Goal: Information Seeking & Learning: Understand process/instructions

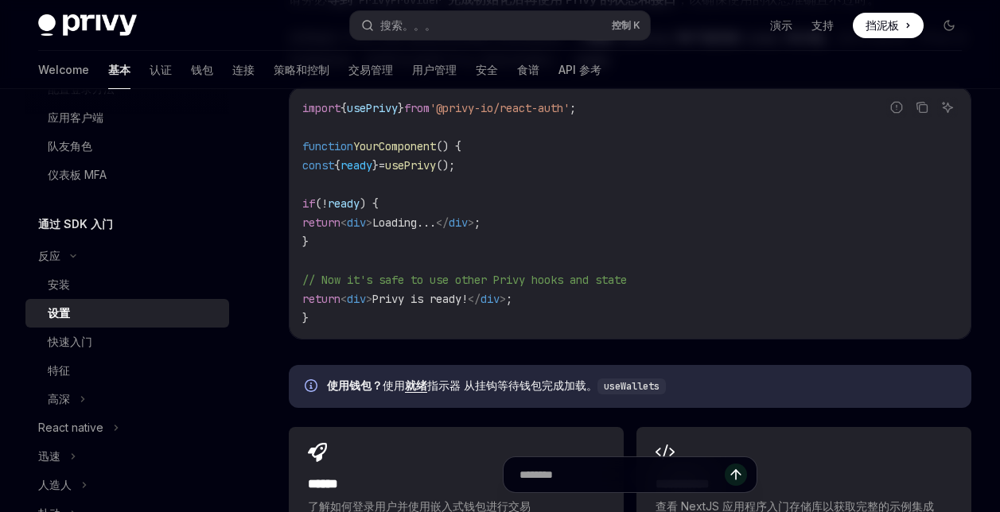
scroll to position [1830, 0]
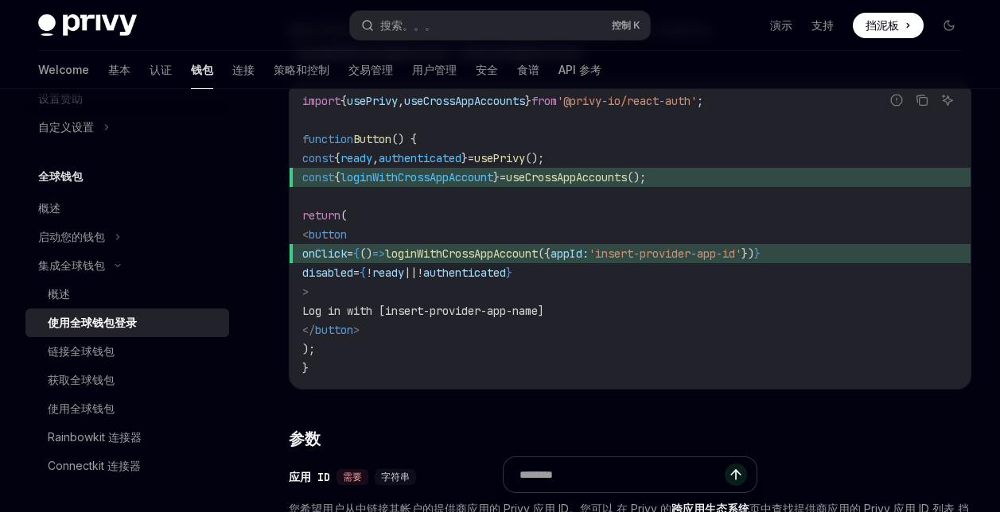
scroll to position [477, 0]
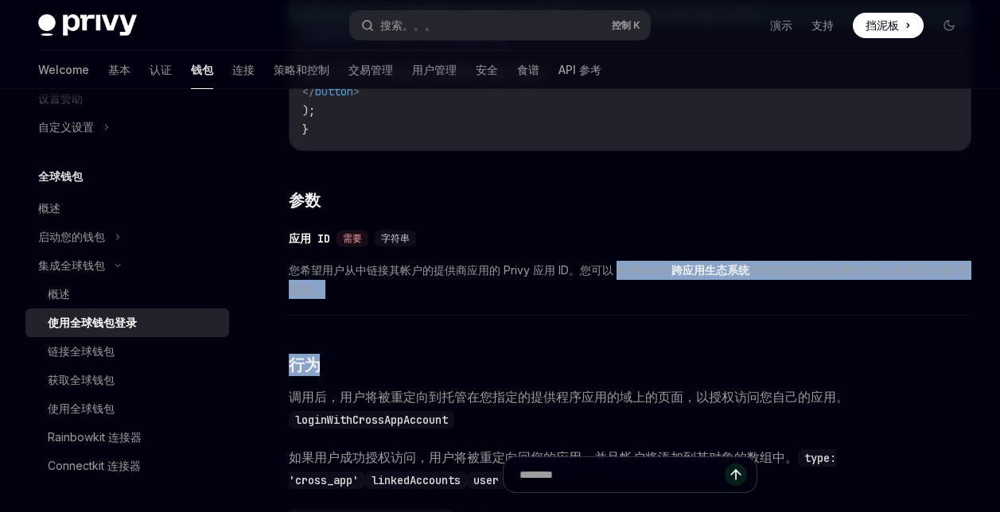
drag, startPoint x: 618, startPoint y: 267, endPoint x: 712, endPoint y: 320, distance: 108.7
click at [712, 320] on div "要提示用户使用提供商应用中的帐户登录您的应用，请使用 hook 中的方法： loginWithCrossAppAccount useCrossAppAccou…" at bounding box center [630, 418] width 683 height 1276
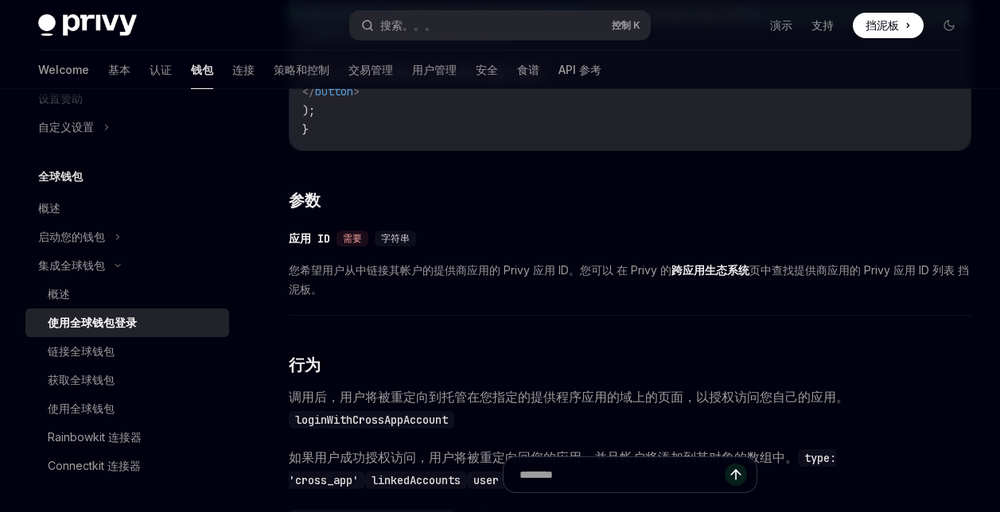
click at [718, 271] on strong "跨应用生态系统" at bounding box center [711, 270] width 78 height 14
click at [799, 268] on span "您希望用户从中链接其帐户的提供商应用的 Privy 应用 ID。您可以 在 Privy 的 跨应用生态系统 页中查找提供商应用的 Privy 应用 ID 列表…" at bounding box center [630, 280] width 683 height 38
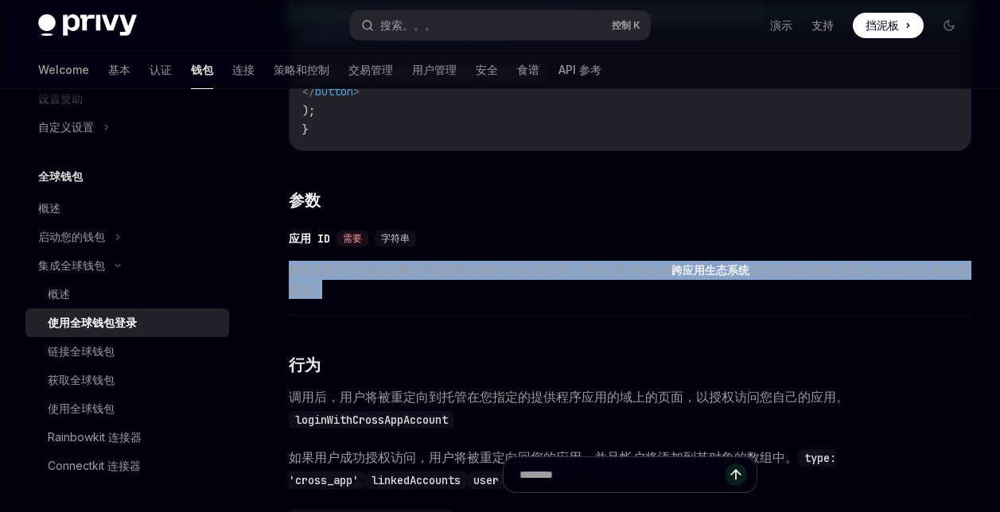
drag, startPoint x: 899, startPoint y: 314, endPoint x: 277, endPoint y: 253, distance: 625.2
click at [355, 293] on span "您希望用户从中链接其帐户的提供商应用的 Privy 应用 ID。您可以 在 Privy 的 跨应用生态系统 页中查找提供商应用的 Privy 应用 ID 列表…" at bounding box center [630, 280] width 683 height 38
drag, startPoint x: 454, startPoint y: 256, endPoint x: 591, endPoint y: 298, distance: 143.8
click at [591, 298] on div "​ 应用 ID 需要 字符串 您希望用户从中链接其帐户的提供商应用的 Privy 应用 ID。您可以 在 Privy 的 跨应用生态系统 页中查找提供商应用的…" at bounding box center [630, 268] width 683 height 95
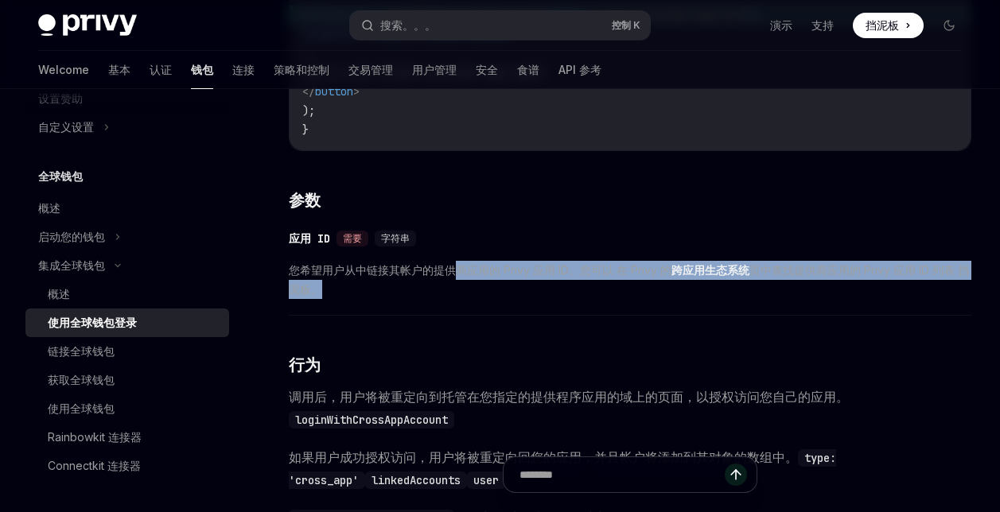
click at [591, 298] on span "您希望用户从中链接其帐户的提供商应用的 Privy 应用 ID。您可以 在 Privy 的 跨应用生态系统 页中查找提供商应用的 Privy 应用 ID 列表…" at bounding box center [630, 280] width 683 height 38
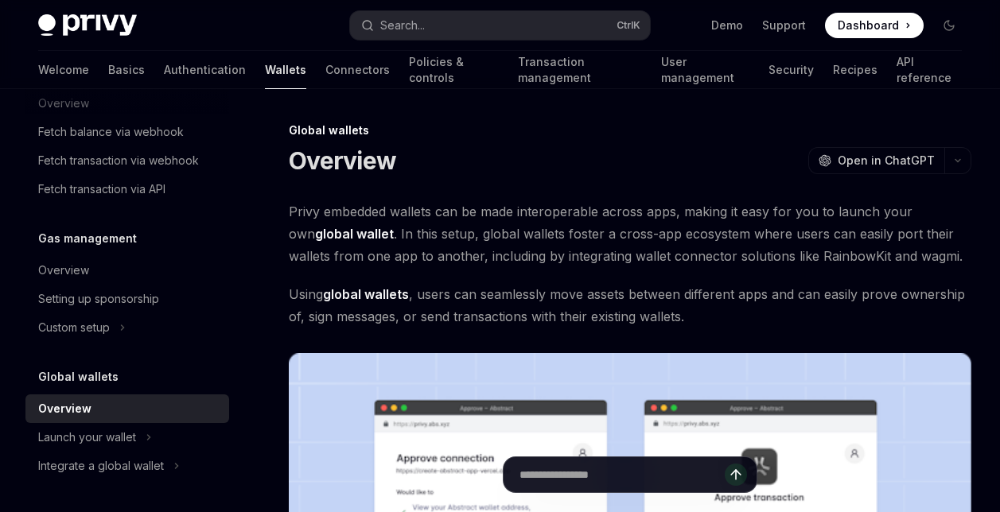
click at [768, 160] on div "Overview OpenAI Open in ChatGPT" at bounding box center [630, 160] width 683 height 29
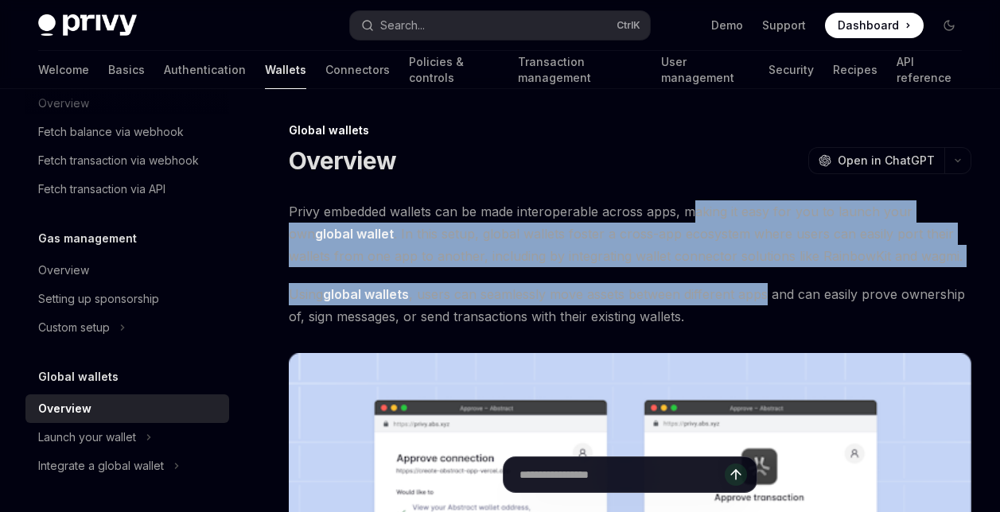
drag, startPoint x: 688, startPoint y: 212, endPoint x: 771, endPoint y: 302, distance: 122.2
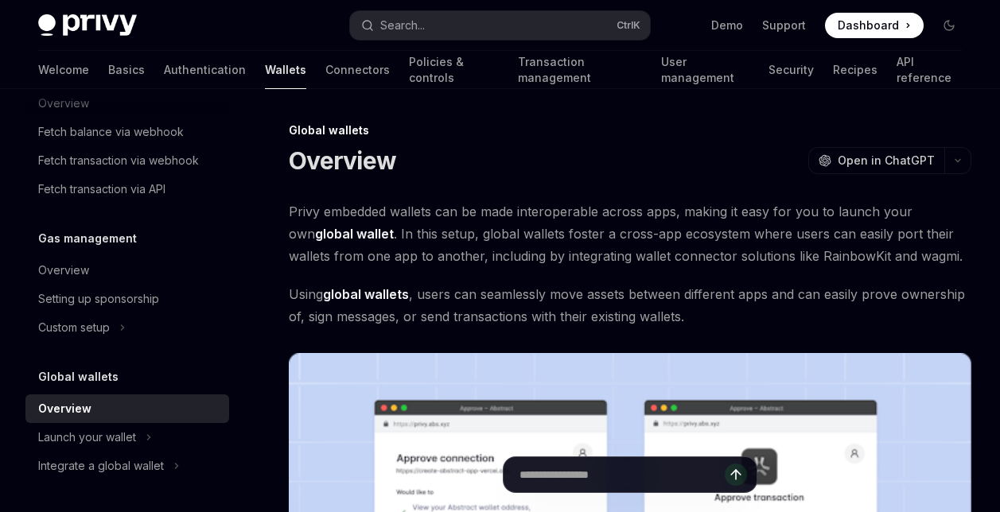
click at [794, 321] on span "Using global wallets , users can seamlessly move assets between different apps …" at bounding box center [630, 305] width 683 height 45
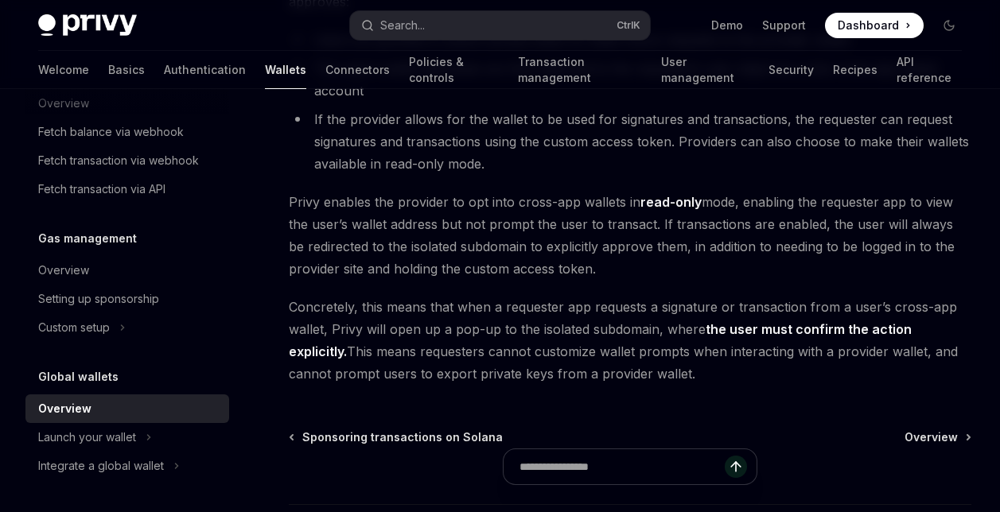
scroll to position [1514, 0]
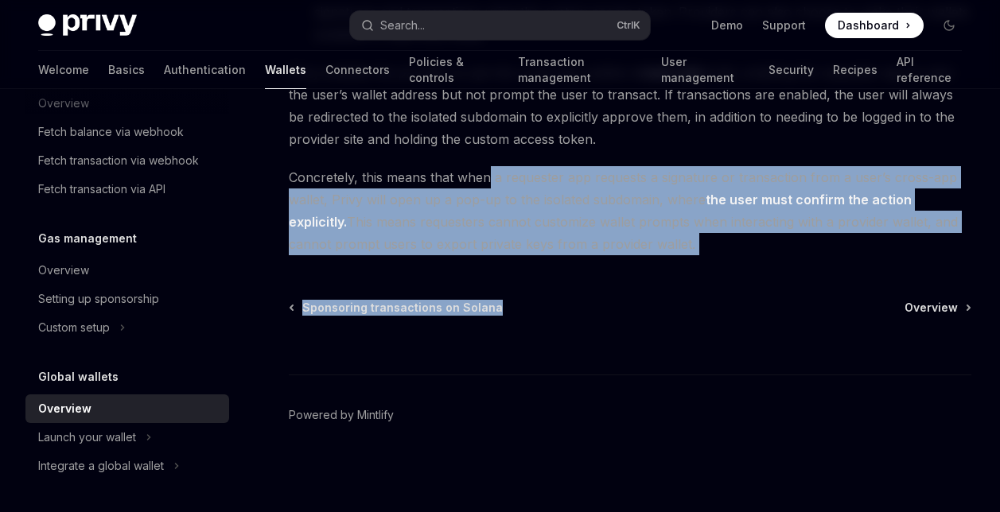
drag, startPoint x: 644, startPoint y: 259, endPoint x: 486, endPoint y: 164, distance: 183.8
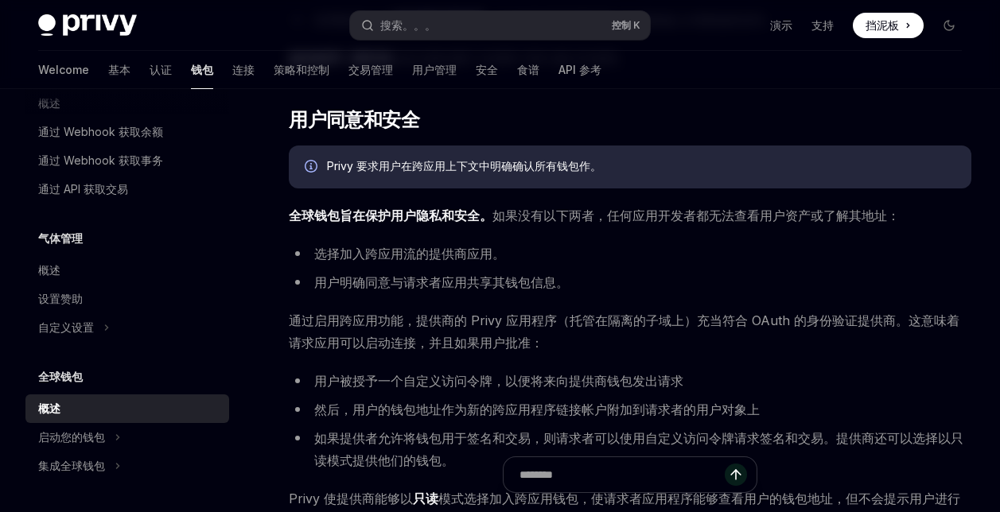
scroll to position [955, 0]
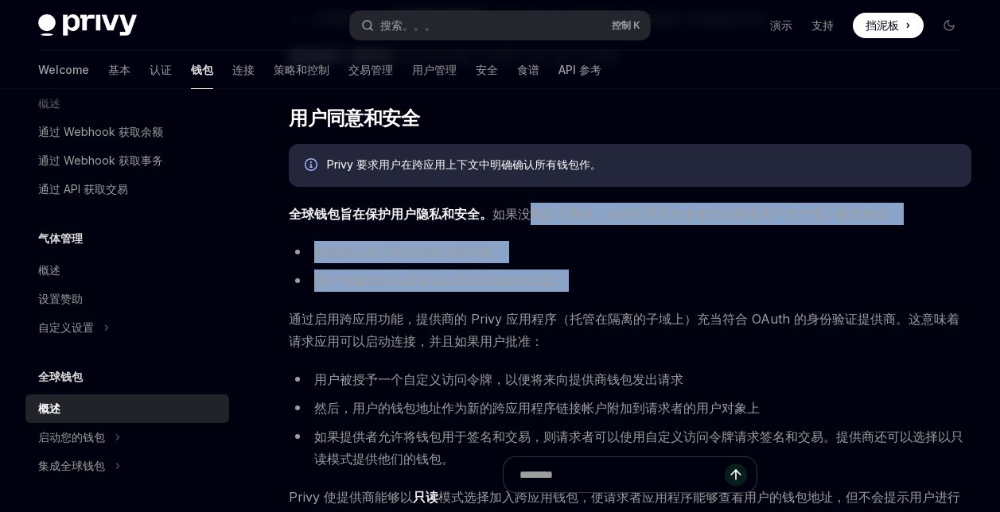
drag, startPoint x: 525, startPoint y: 212, endPoint x: 688, endPoint y: 275, distance: 174.8
click at [688, 275] on li "用户明确同意与请求者应用共享其钱包信息。" at bounding box center [630, 281] width 683 height 22
drag, startPoint x: 624, startPoint y: 275, endPoint x: 490, endPoint y: 210, distance: 148.4
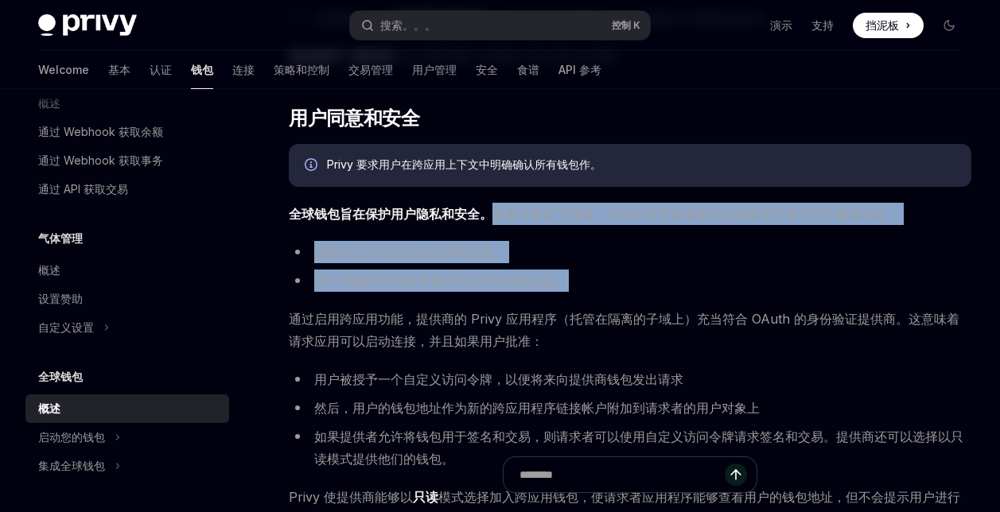
click at [592, 265] on ul "选择加入跨应用流的提供商应用。 用户明确同意与请求者应用共享其钱包信息。" at bounding box center [630, 266] width 683 height 51
drag, startPoint x: 592, startPoint y: 286, endPoint x: 296, endPoint y: 206, distance: 306.5
click at [548, 252] on li "选择加入跨应用流的提供商应用。" at bounding box center [630, 252] width 683 height 22
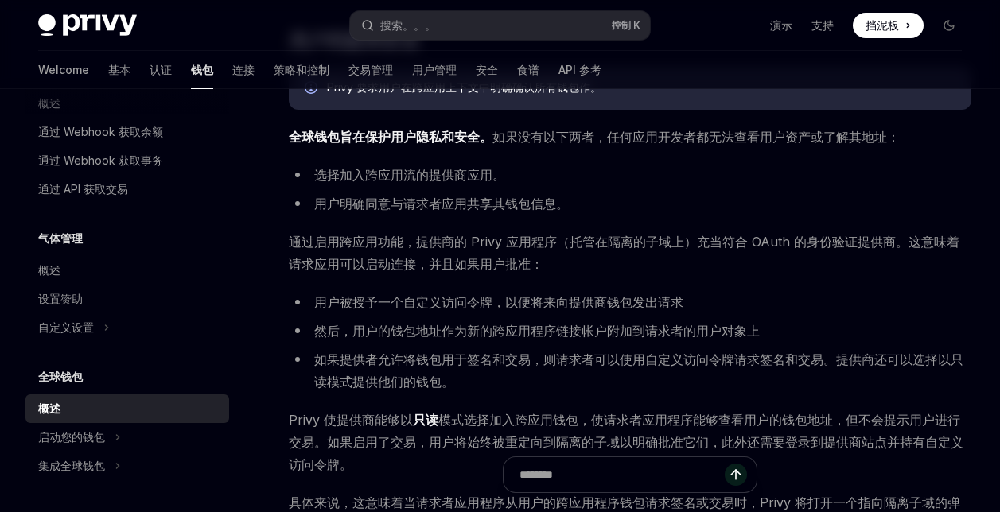
scroll to position [1035, 0]
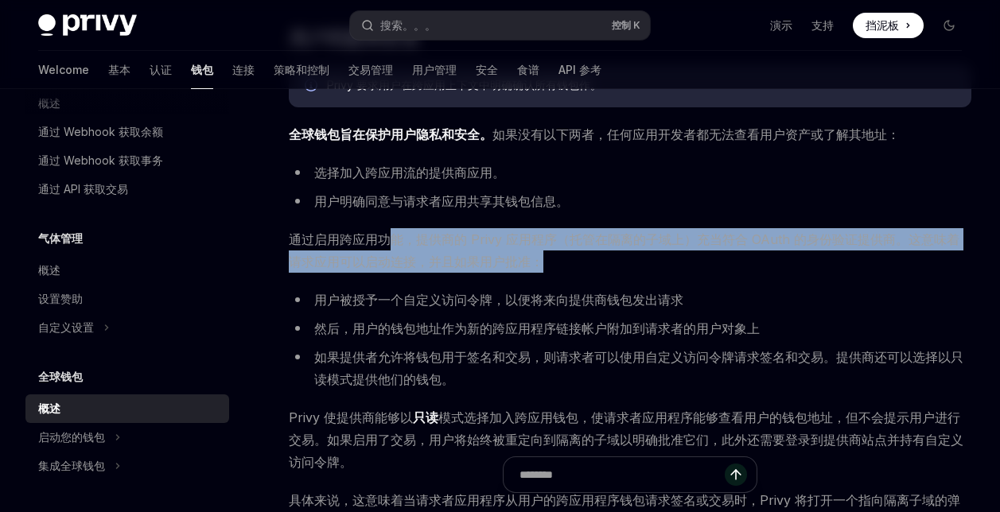
drag, startPoint x: 396, startPoint y: 229, endPoint x: 617, endPoint y: 263, distance: 223.9
click at [617, 263] on span "通过启用跨应用功能，提供商的 Privy 应用程序（托管在隔离的子域上）充当符合 OAuth 的身份验证提供商。这意味着请求应用可以启动连接，并且如果用户批准：" at bounding box center [630, 250] width 683 height 45
click at [662, 271] on span "通过启用跨应用功能，提供商的 Privy 应用程序（托管在隔离的子域上）充当符合 OAuth 的身份验证提供商。这意味着请求应用可以启动连接，并且如果用户批准：" at bounding box center [630, 250] width 683 height 45
drag, startPoint x: 664, startPoint y: 272, endPoint x: 290, endPoint y: 224, distance: 377.2
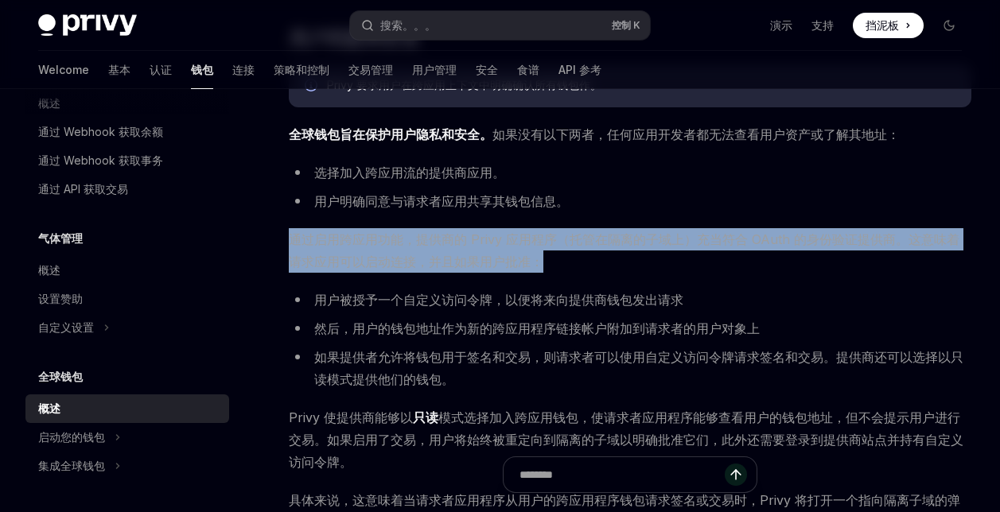
click at [579, 267] on span "通过启用跨应用功能，提供商的 Privy 应用程序（托管在隔离的子域上）充当符合 OAuth 的身份验证提供商。这意味着请求应用可以启动连接，并且如果用户批准：" at bounding box center [630, 250] width 683 height 45
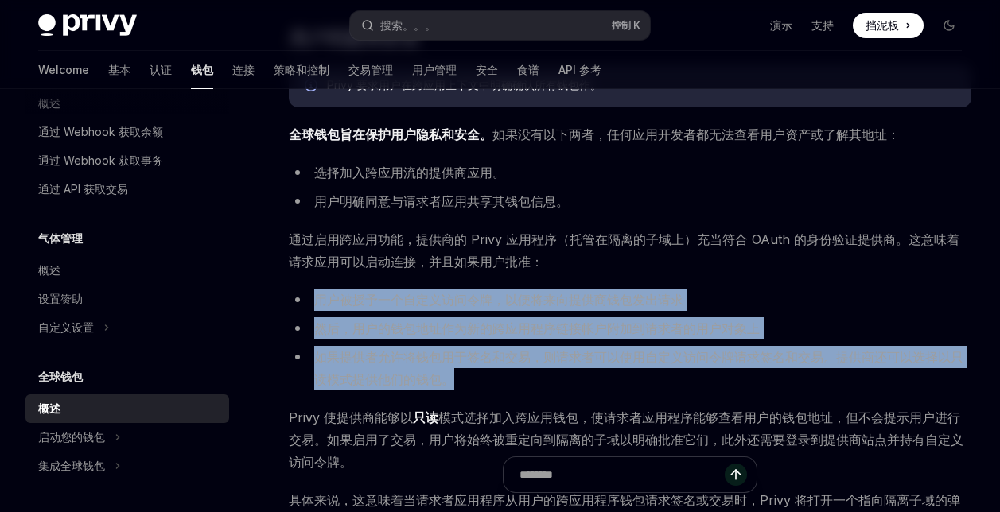
drag, startPoint x: 493, startPoint y: 373, endPoint x: 312, endPoint y: 283, distance: 201.8
click at [495, 382] on li "如果提供者允许将钱包用于签名和交易，则请求者可以使用自定义访问令牌请求签名和交易。提供商还可以选择以只读模式提供他们的钱包。" at bounding box center [630, 368] width 683 height 45
drag, startPoint x: 493, startPoint y: 384, endPoint x: 306, endPoint y: 289, distance: 208.9
click at [306, 289] on ul "用户被授予一个自定义访问令牌，以便将来向提供商钱包发出请求 然后，用户的钱包地址作为新的跨应用程序链接帐户附加到请求者的用户对象上 如果提供者允许将钱包用于签…" at bounding box center [630, 340] width 683 height 102
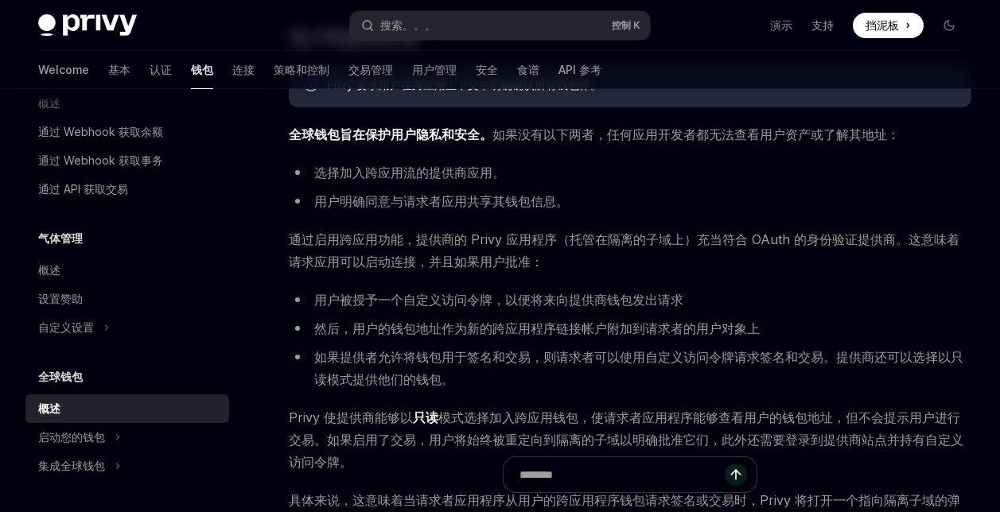
click at [504, 409] on span "Privy 使提供商能够以 只读 模式选择加入跨应用钱包，使请求者应用程序能够查看用户的钱包地址，但不会提示用户进行交易。如果启用了交易，用户将始终被重定向到…" at bounding box center [630, 440] width 683 height 67
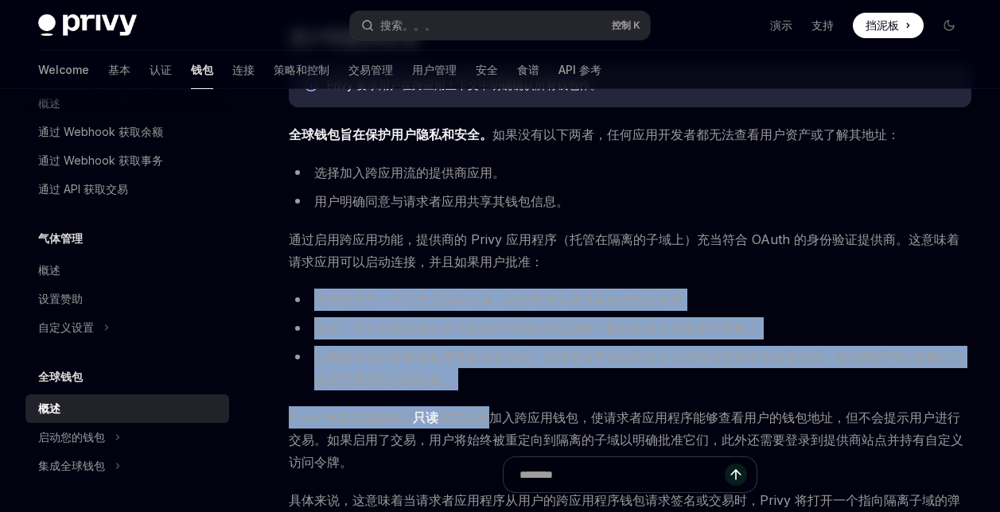
drag, startPoint x: 491, startPoint y: 394, endPoint x: 308, endPoint y: 286, distance: 212.6
click at [481, 388] on li "如果提供者允许将钱包用于签名和交易，则请求者可以使用自定义访问令牌请求签名和交易。提供商还可以选择以只读模式提供他们的钱包。" at bounding box center [630, 368] width 683 height 45
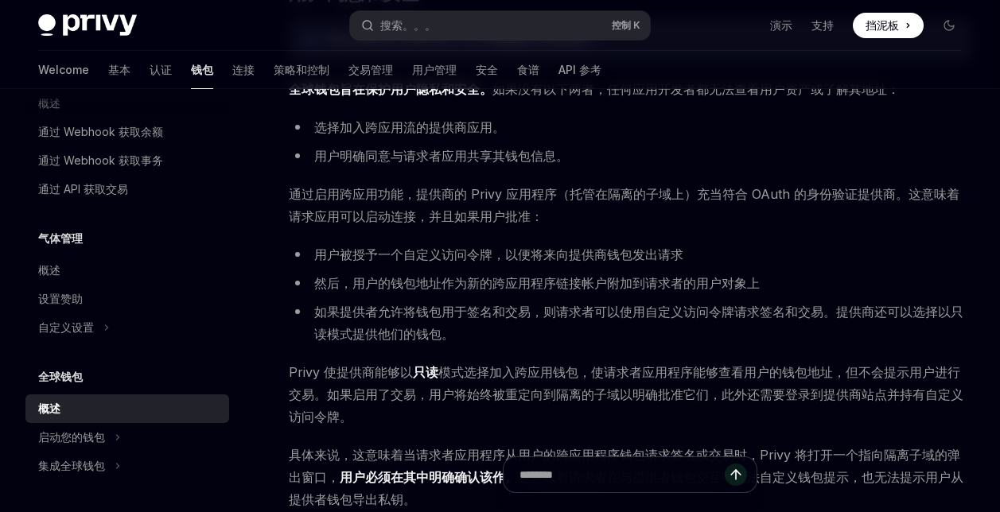
scroll to position [1114, 0]
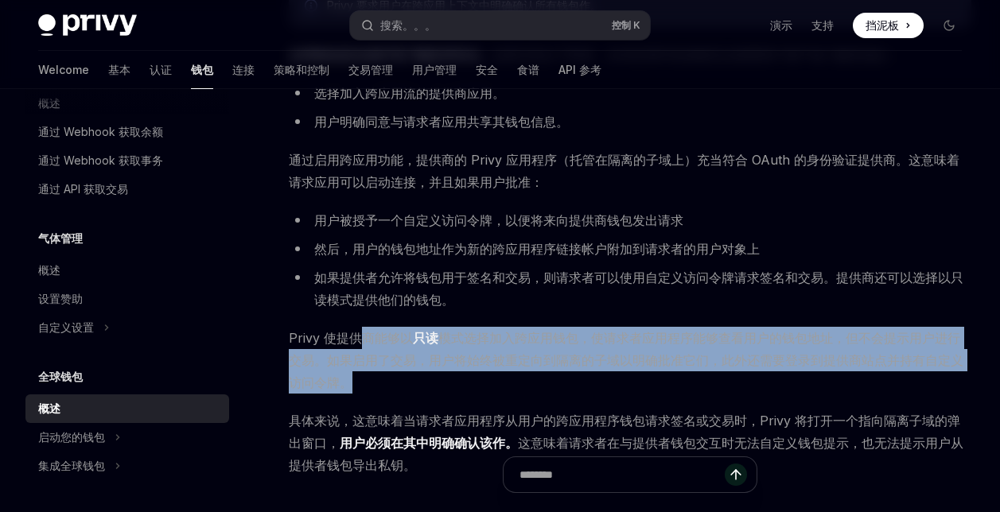
drag, startPoint x: 366, startPoint y: 329, endPoint x: 471, endPoint y: 384, distance: 118.5
click at [471, 384] on span "Privy 使提供商能够以 只读 模式选择加入跨应用钱包，使请求者应用程序能够查看用户的钱包地址，但不会提示用户进行交易。如果启用了交易，用户将始终被重定向到…" at bounding box center [630, 360] width 683 height 67
click at [470, 385] on span "Privy 使提供商能够以 只读 模式选择加入跨应用钱包，使请求者应用程序能够查看用户的钱包地址，但不会提示用户进行交易。如果启用了交易，用户将始终被重定向到…" at bounding box center [630, 360] width 683 height 67
drag, startPoint x: 502, startPoint y: 327, endPoint x: 535, endPoint y: 382, distance: 63.9
click at [535, 382] on span "Privy 使提供商能够以 只读 模式选择加入跨应用钱包，使请求者应用程序能够查看用户的钱包地址，但不会提示用户进行交易。如果启用了交易，用户将始终被重定向到…" at bounding box center [630, 360] width 683 height 67
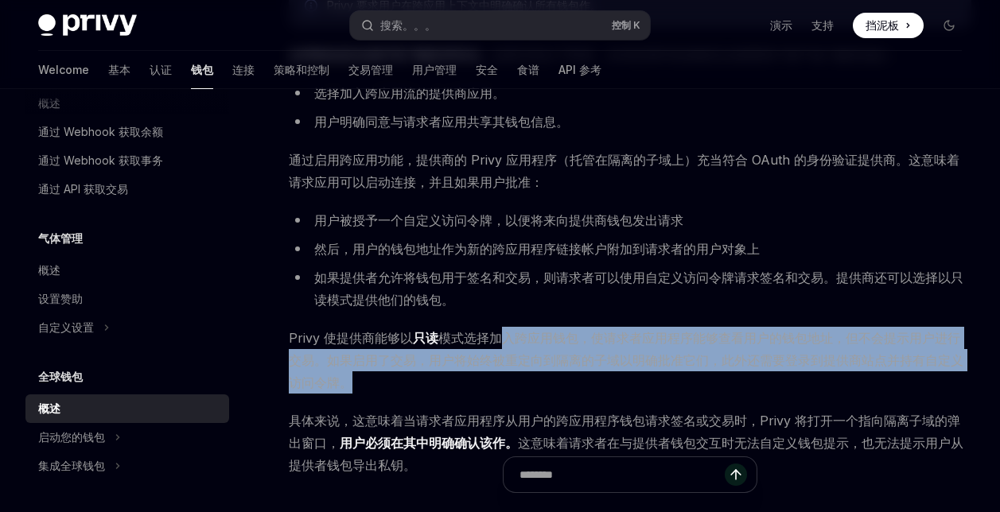
click at [535, 382] on span "Privy 使提供商能够以 只读 模式选择加入跨应用钱包，使请求者应用程序能够查看用户的钱包地址，但不会提示用户进行交易。如果启用了交易，用户将始终被重定向到…" at bounding box center [630, 360] width 683 height 67
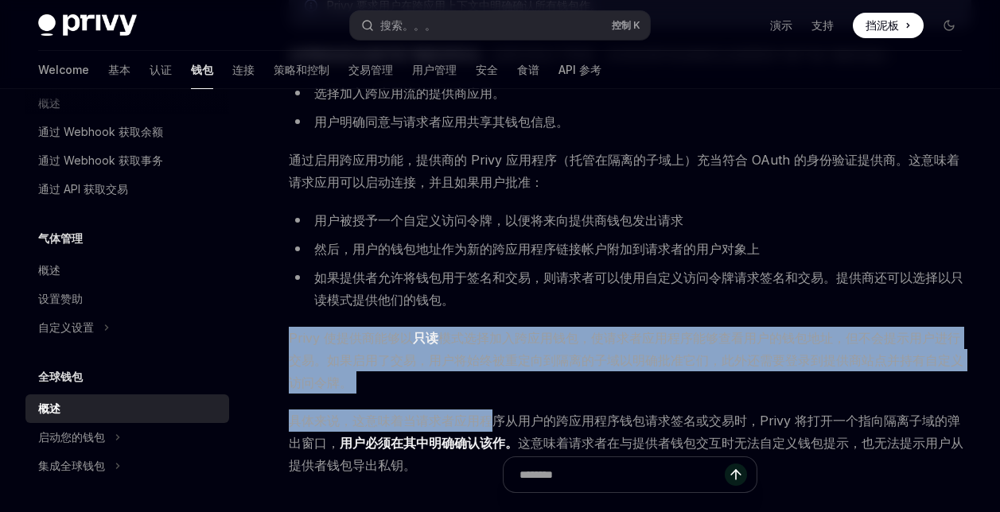
drag, startPoint x: 453, startPoint y: 376, endPoint x: 290, endPoint y: 333, distance: 168.5
click at [408, 385] on span "Privy 使提供商能够以 只读 模式选择加入跨应用钱包，使请求者应用程序能够查看用户的钱包地址，但不会提示用户进行交易。如果启用了交易，用户将始终被重定向到…" at bounding box center [630, 360] width 683 height 67
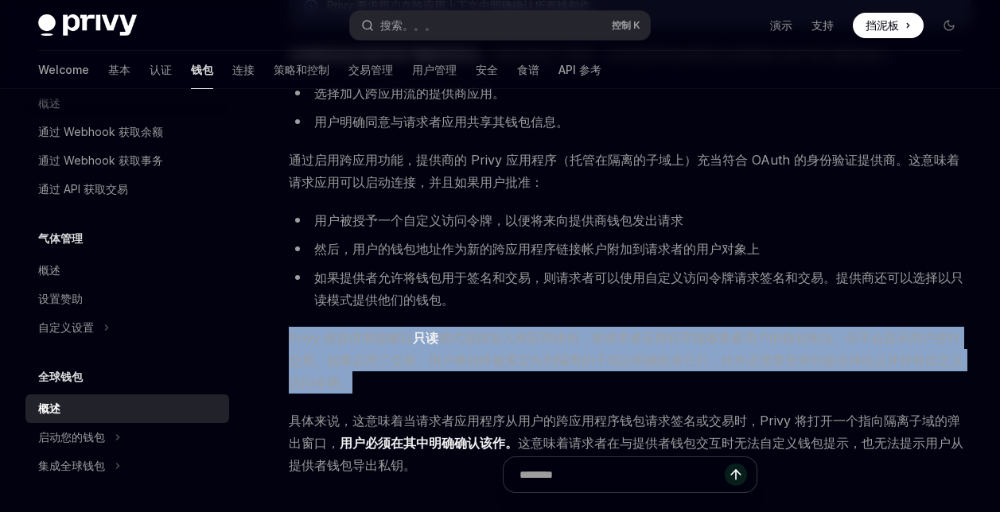
drag, startPoint x: 405, startPoint y: 389, endPoint x: 288, endPoint y: 333, distance: 129.6
click at [395, 381] on span "Privy 使提供商能够以 只读 模式选择加入跨应用钱包，使请求者应用程序能够查看用户的钱包地址，但不会提示用户进行交易。如果启用了交易，用户将始终被重定向到…" at bounding box center [630, 360] width 683 height 67
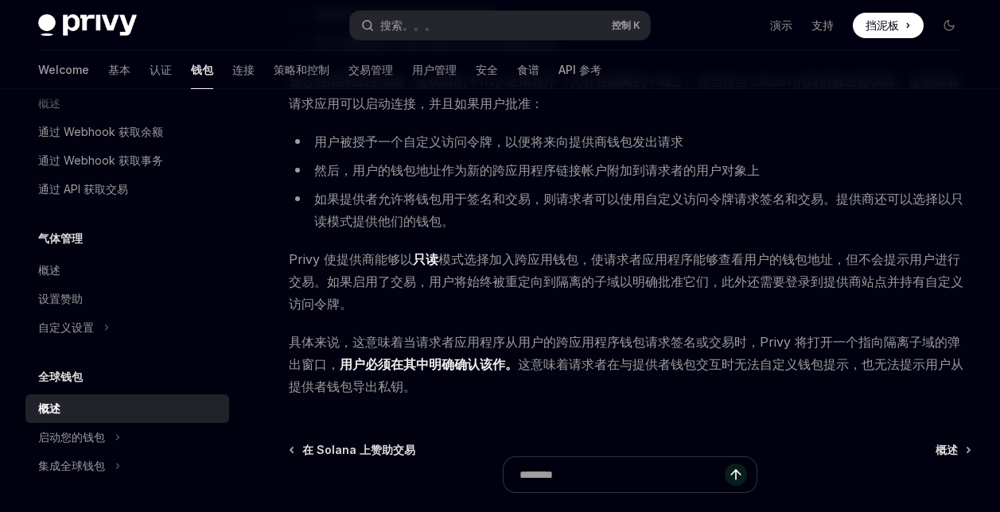
scroll to position [1194, 0]
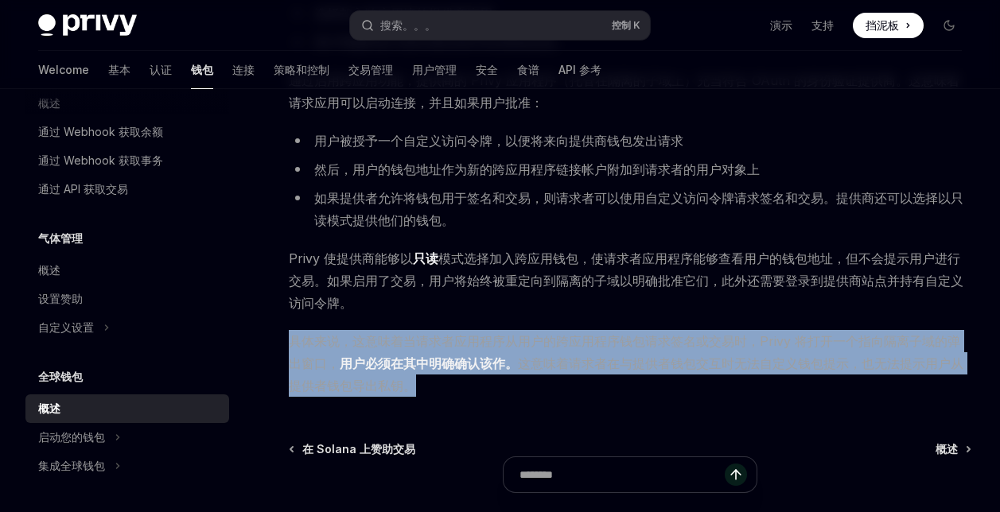
drag, startPoint x: 423, startPoint y: 384, endPoint x: 368, endPoint y: 372, distance: 57.1
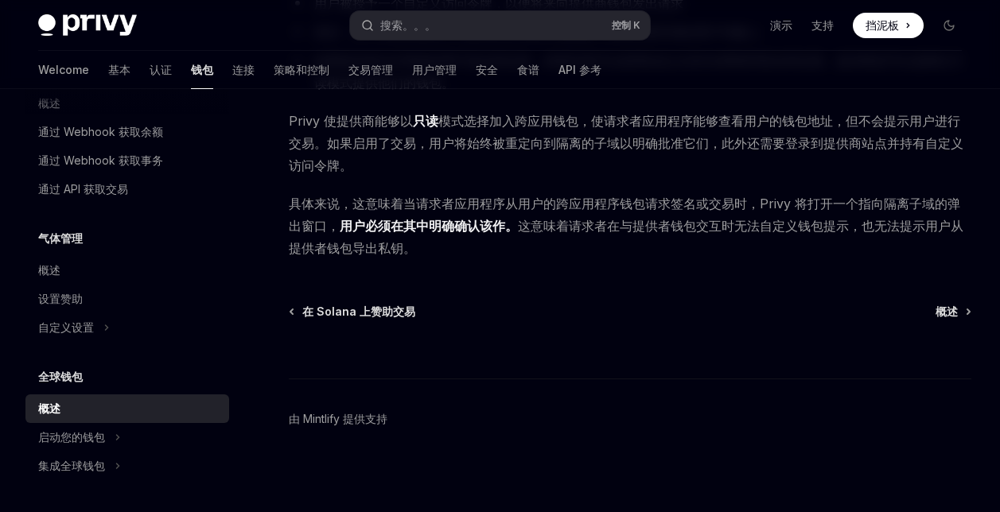
scroll to position [1335, 0]
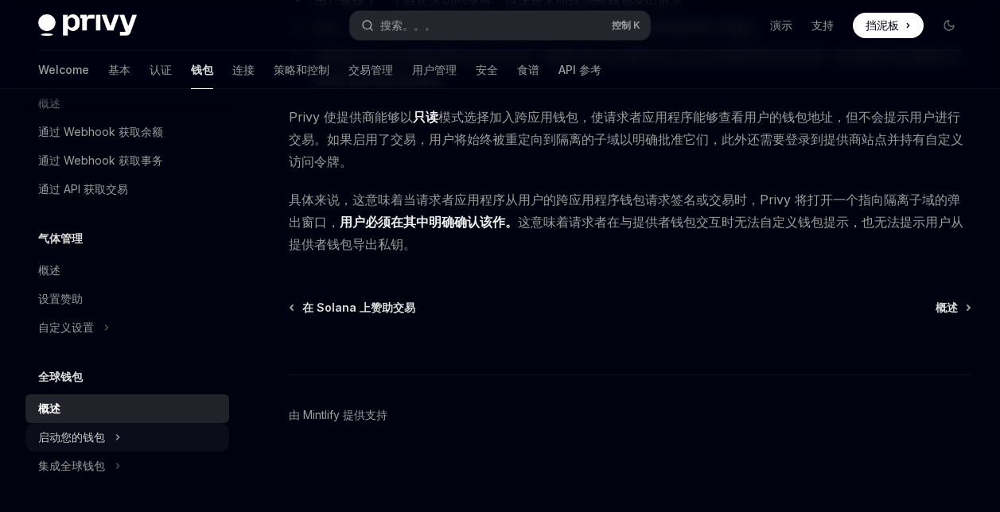
click at [102, 431] on div "启动您的钱包" at bounding box center [71, 437] width 67 height 19
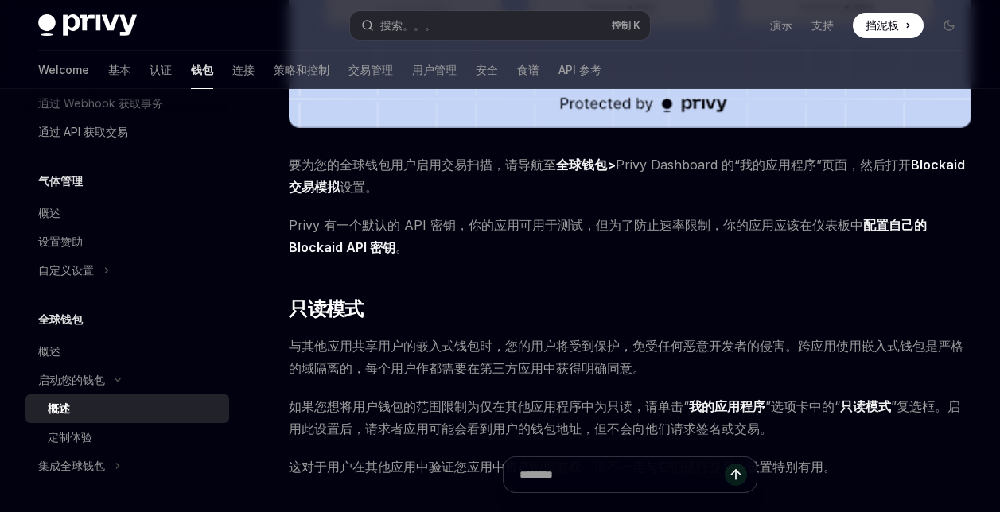
scroll to position [1114, 0]
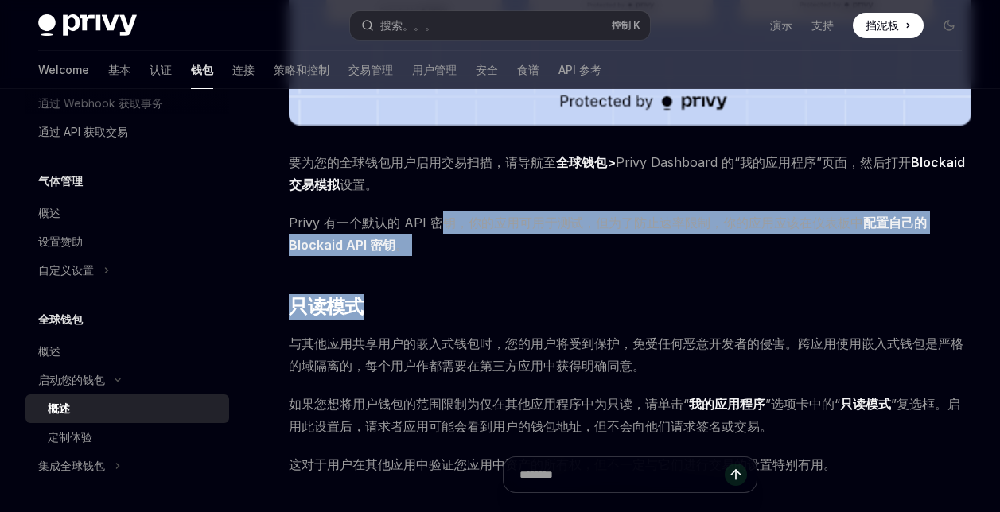
drag, startPoint x: 445, startPoint y: 211, endPoint x: 567, endPoint y: 260, distance: 131.4
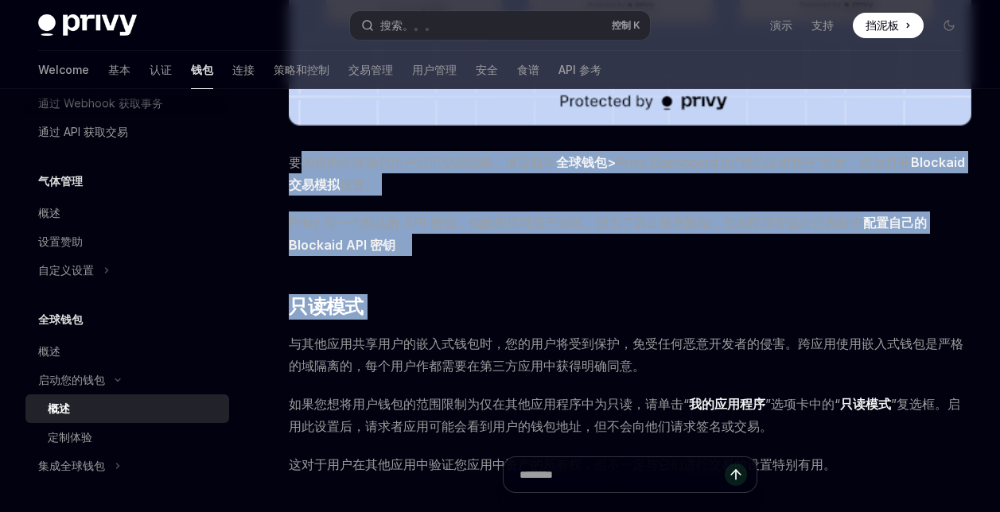
drag, startPoint x: 567, startPoint y: 260, endPoint x: 306, endPoint y: 140, distance: 287.3
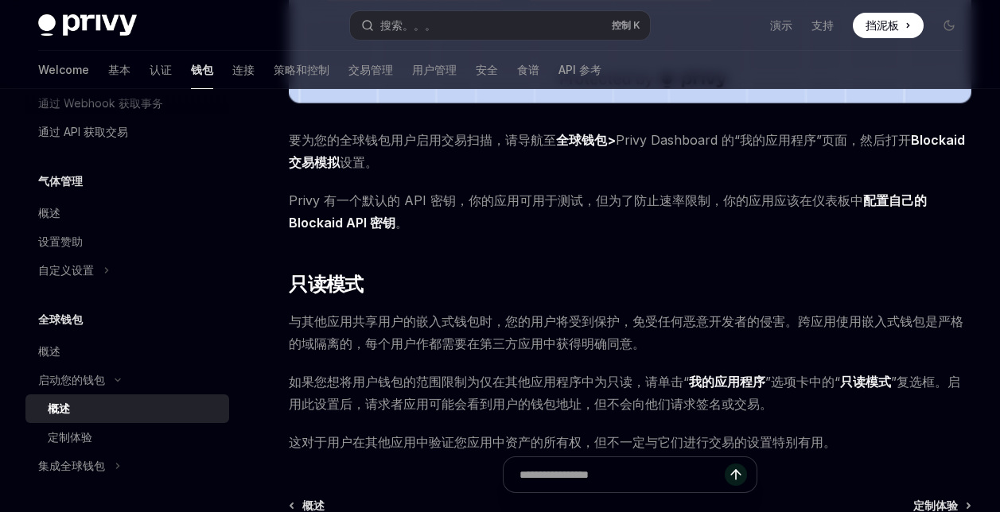
scroll to position [1353, 0]
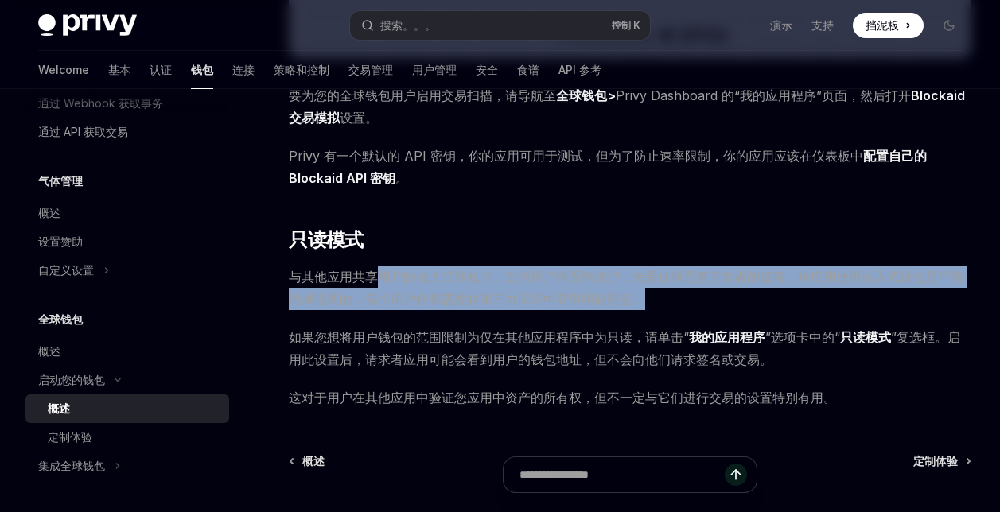
drag, startPoint x: 377, startPoint y: 270, endPoint x: 664, endPoint y: 291, distance: 288.1
click at [664, 291] on span "与其他应用共享用户的嵌入式钱包时，您的用户将受到保护，免受任何恶意开发者的侵害。跨应用使用嵌入式钱包是严格的域隔离的，每个用户作都需要在第三方应用中获得明确同…" at bounding box center [630, 288] width 683 height 45
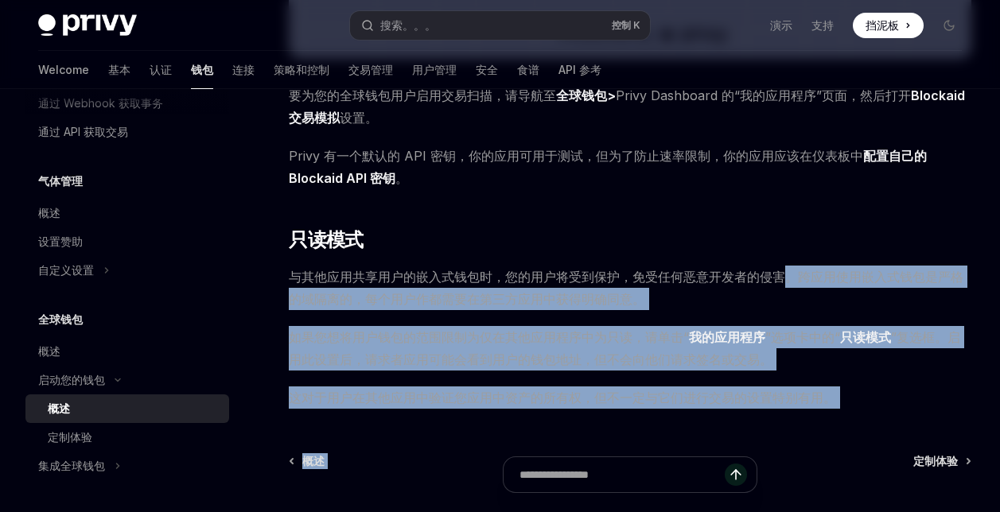
drag, startPoint x: 785, startPoint y: 255, endPoint x: 855, endPoint y: 419, distance: 177.5
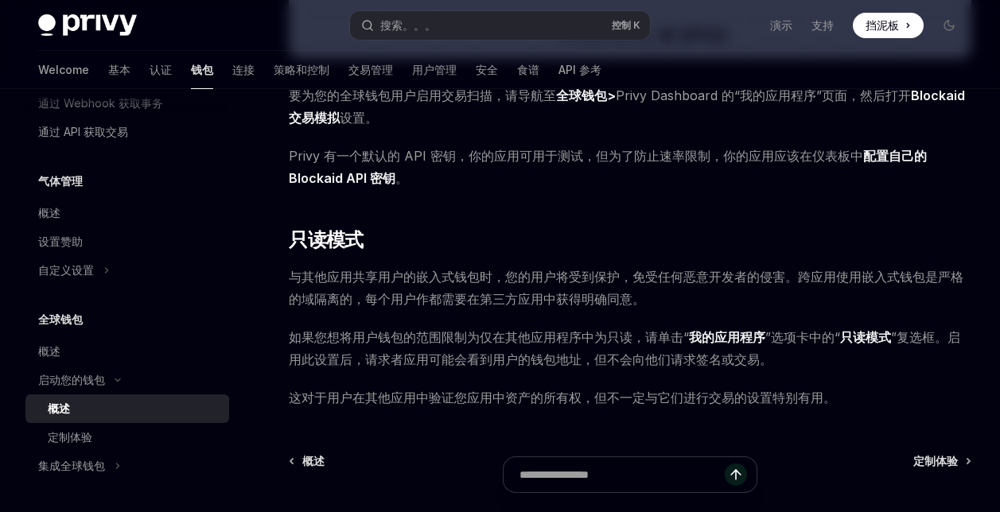
scroll to position [1506, 0]
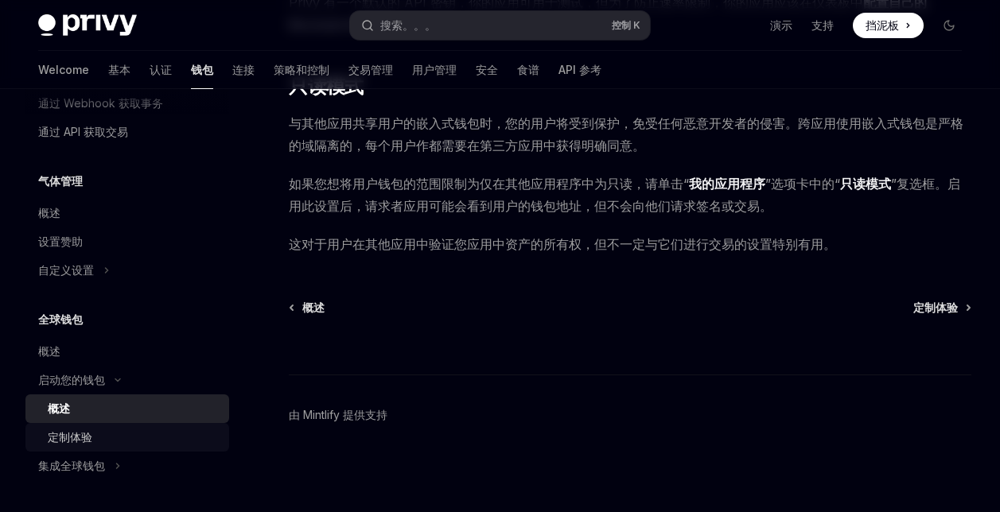
click at [58, 437] on div "定制体验" at bounding box center [70, 437] width 45 height 19
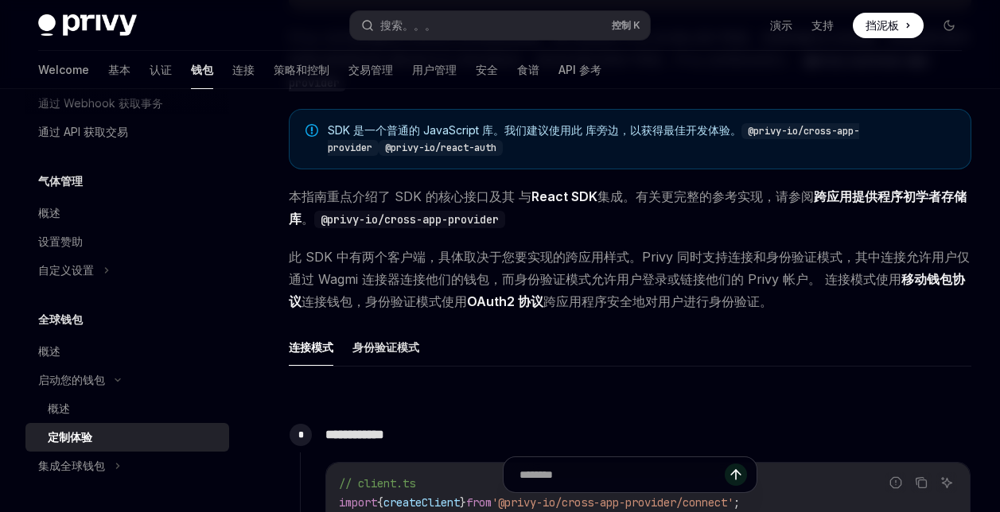
scroll to position [239, 0]
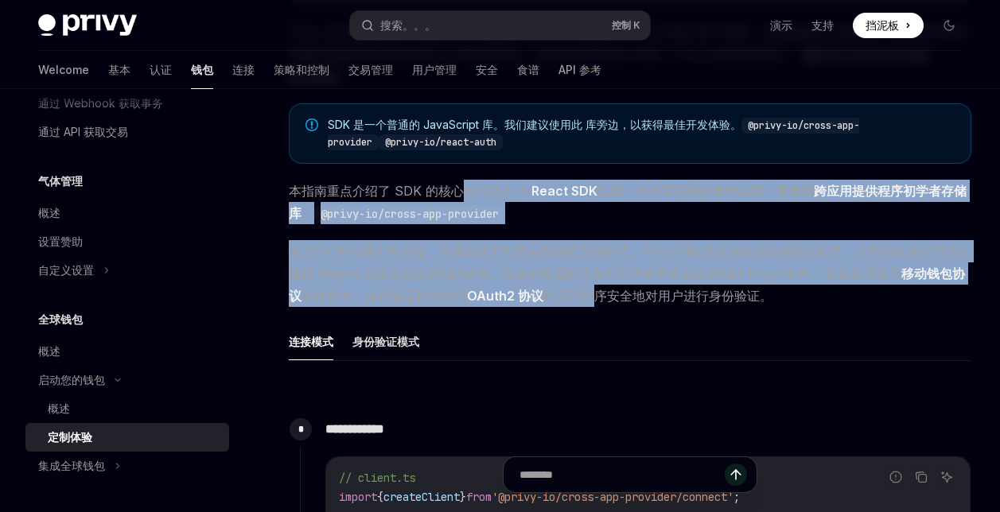
drag, startPoint x: 468, startPoint y: 185, endPoint x: 601, endPoint y: 298, distance: 174.4
click at [601, 298] on span "此 SDK 中有两个客户端，具体取决于您要实现的跨应用样式。Privy 同时支持连接和身份验证模式，其中连接允许用户仅通过 Wagmi 连接器连接他们的钱包，…" at bounding box center [630, 273] width 683 height 67
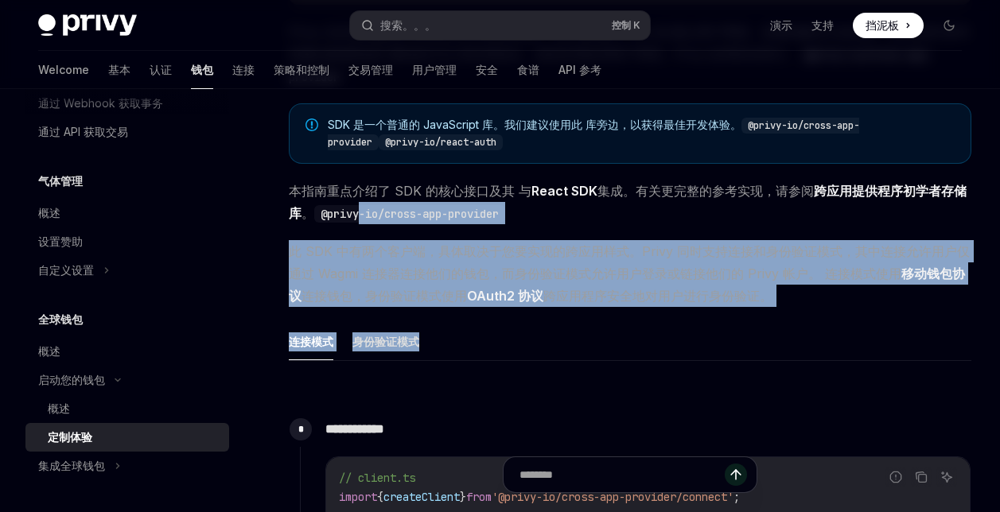
drag, startPoint x: 607, startPoint y: 316, endPoint x: 363, endPoint y: 223, distance: 261.4
click at [752, 329] on ul "连接模式 身份验证模式" at bounding box center [630, 342] width 683 height 38
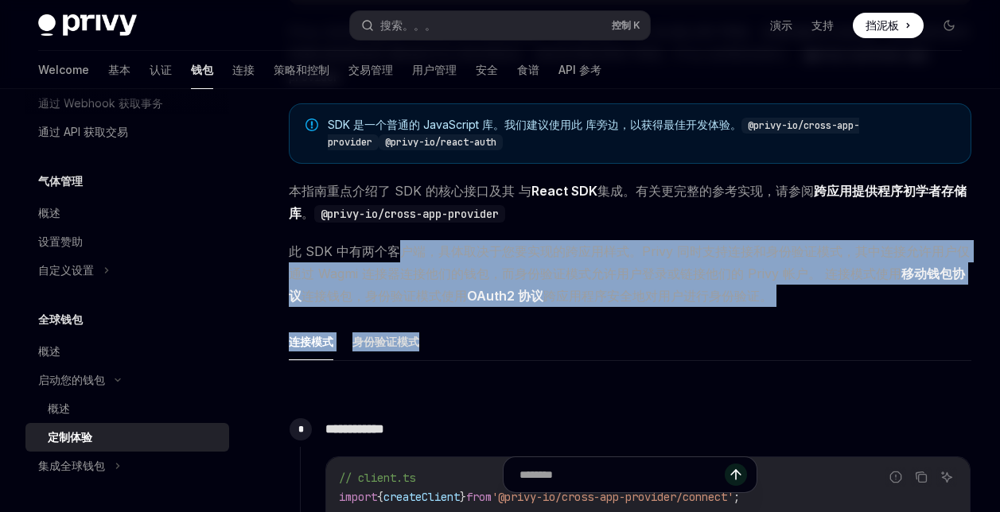
drag, startPoint x: 403, startPoint y: 251, endPoint x: 790, endPoint y: 322, distance: 393.3
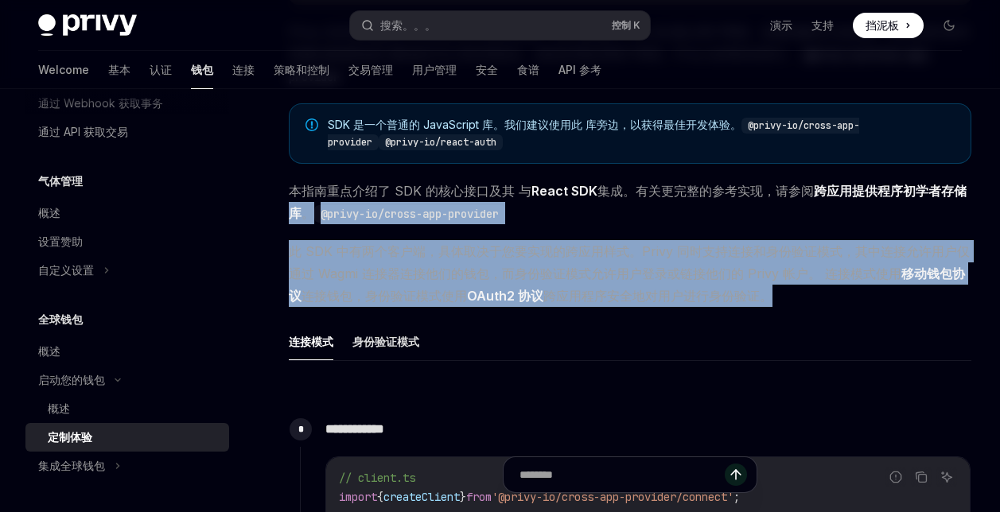
drag, startPoint x: 804, startPoint y: 306, endPoint x: 293, endPoint y: 203, distance: 521.1
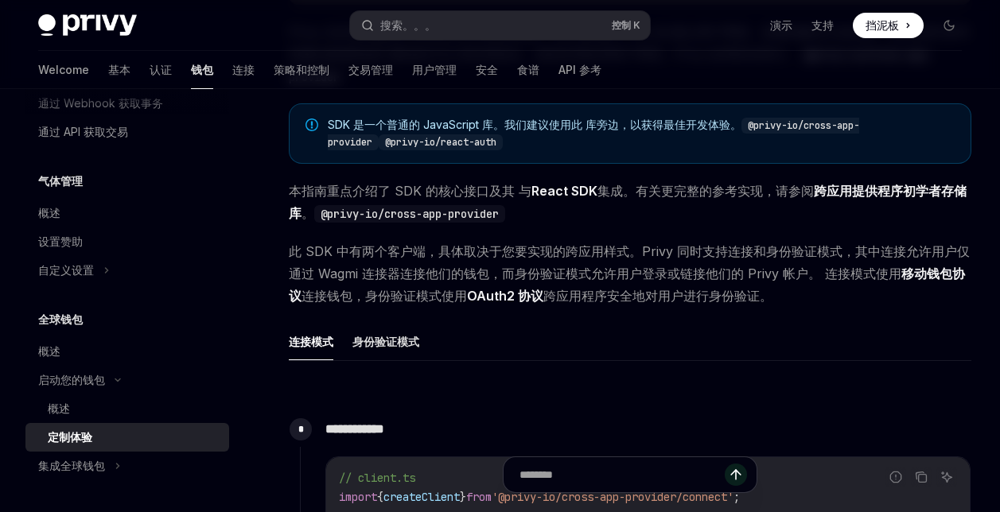
drag, startPoint x: 616, startPoint y: 310, endPoint x: 629, endPoint y: 309, distance: 12.8
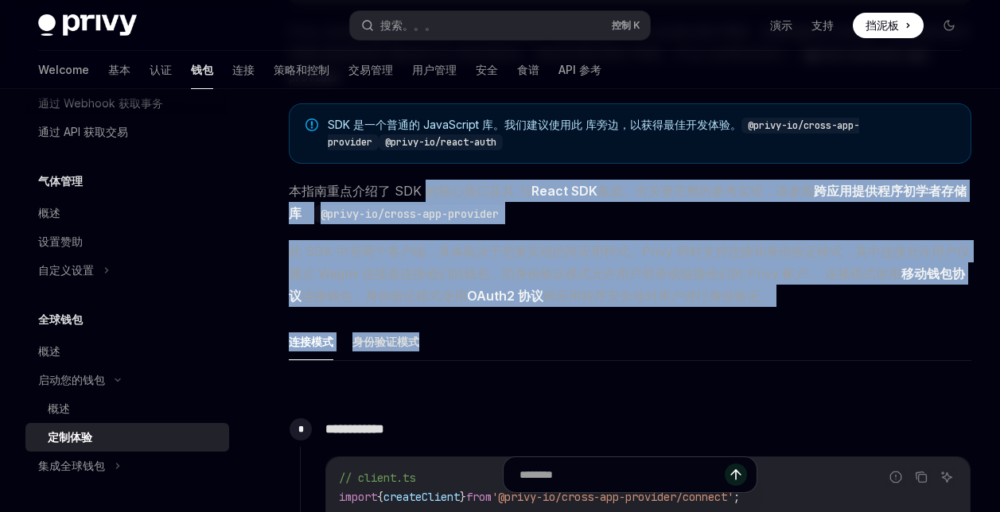
drag, startPoint x: 800, startPoint y: 309, endPoint x: 429, endPoint y: 189, distance: 389.6
click at [754, 326] on ul "连接模式 身份验证模式" at bounding box center [630, 342] width 683 height 38
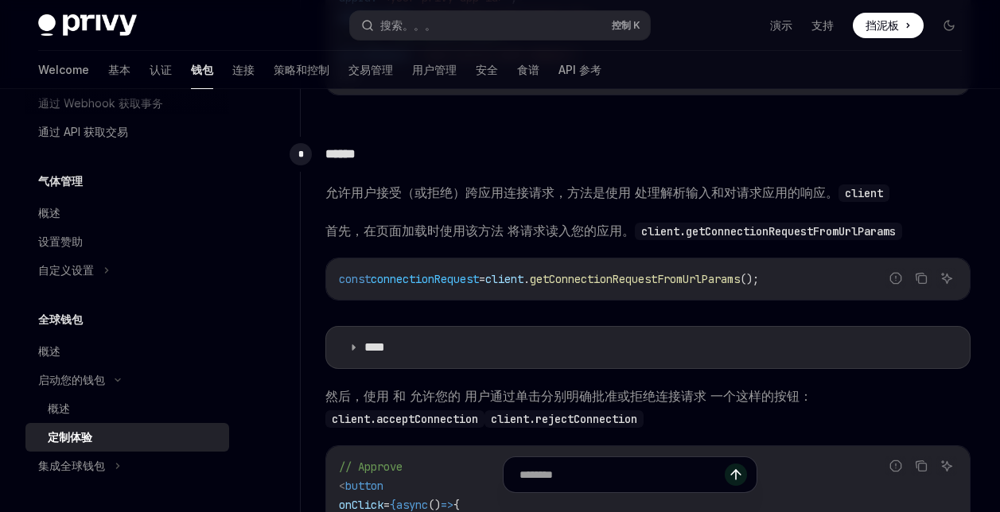
scroll to position [1114, 0]
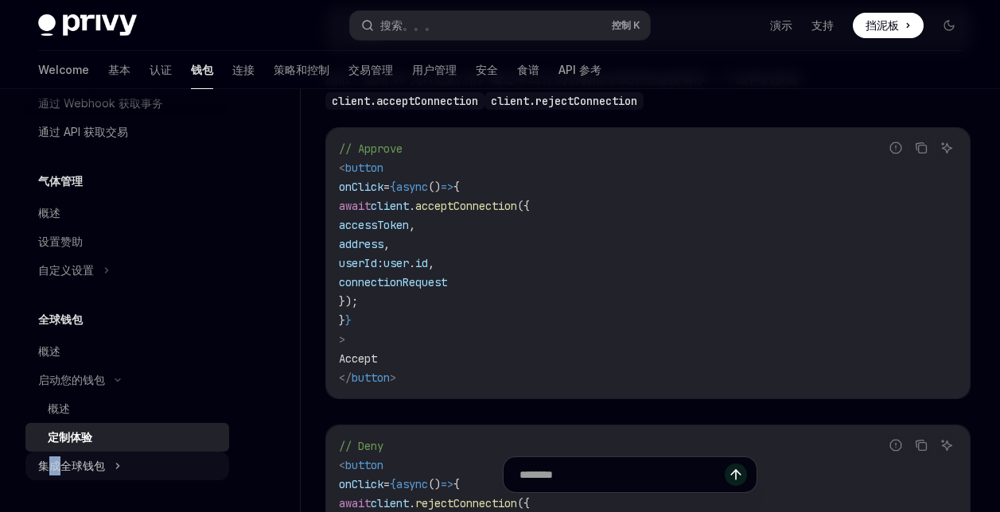
click at [53, 477] on div "集成全球钱包" at bounding box center [127, 466] width 204 height 29
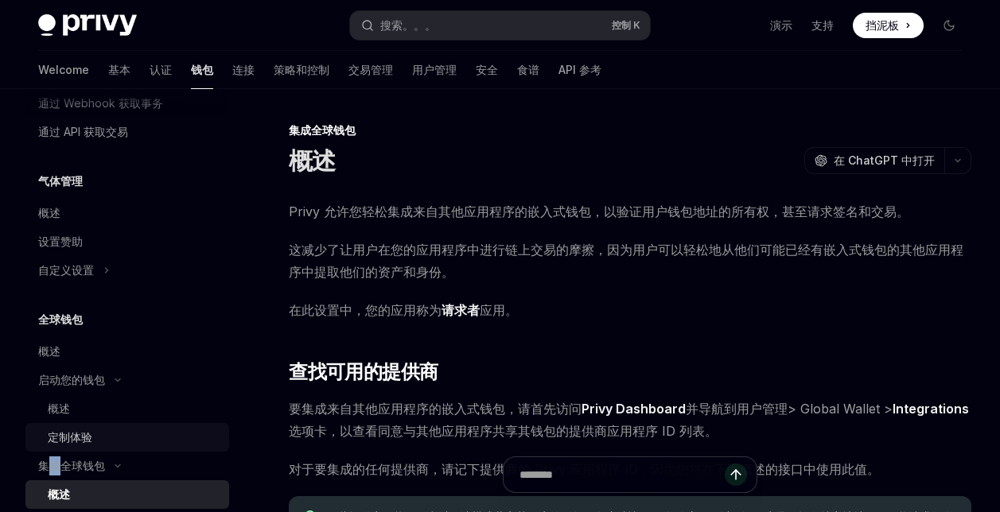
scroll to position [1071, 0]
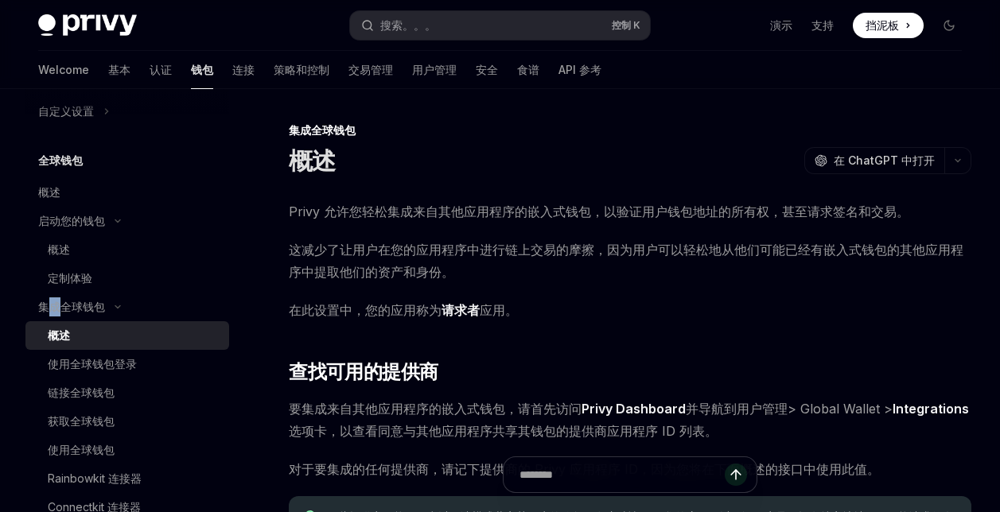
click at [97, 329] on div "概述" at bounding box center [134, 335] width 172 height 19
click at [92, 216] on div "启动您的钱包" at bounding box center [71, 221] width 67 height 19
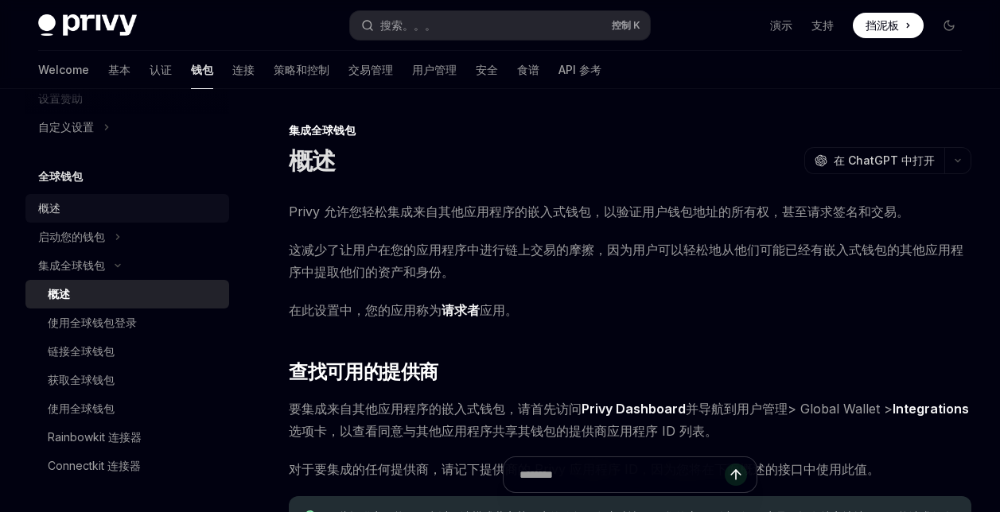
scroll to position [1055, 0]
click at [107, 289] on div "概述" at bounding box center [134, 294] width 172 height 19
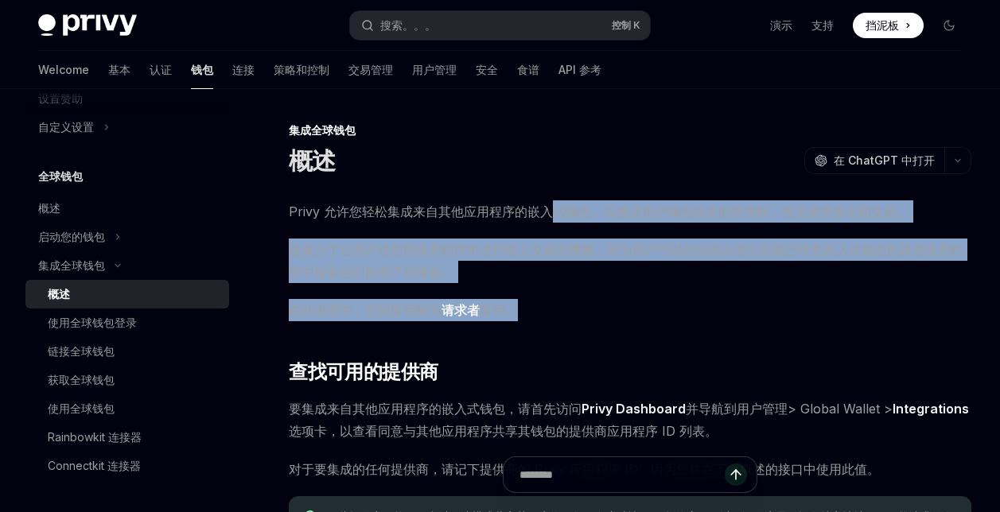
drag, startPoint x: 547, startPoint y: 208, endPoint x: 629, endPoint y: 303, distance: 125.8
click at [629, 303] on div "Privy 允许您轻松集成来自其他应用程序的嵌入式钱包，以验证用户钱包地址的所有权，甚至请求签名和交易。 这减少了让用户在您的应用程序中进行链上交易的摩擦，因…" at bounding box center [630, 377] width 683 height 353
click at [629, 303] on span "在此设置中，您的应用称为 请求者 应用。" at bounding box center [630, 310] width 683 height 22
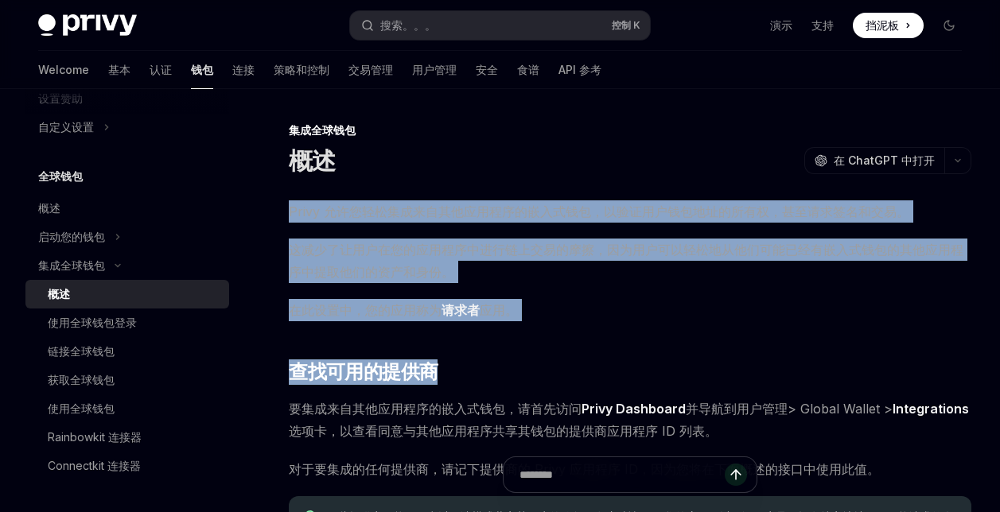
drag, startPoint x: 533, startPoint y: 289, endPoint x: 271, endPoint y: 202, distance: 275.8
click at [271, 202] on div "集成全球钱包 概述 开放人工智能 在 ChatGPT 中打开 开放人工智能 Open in ChatGPT Privy 允许您轻松集成来自其他应用程序的嵌入式…" at bounding box center [481, 466] width 988 height 690
click at [598, 299] on span "在此设置中，您的应用称为 请求者 应用。" at bounding box center [630, 310] width 683 height 22
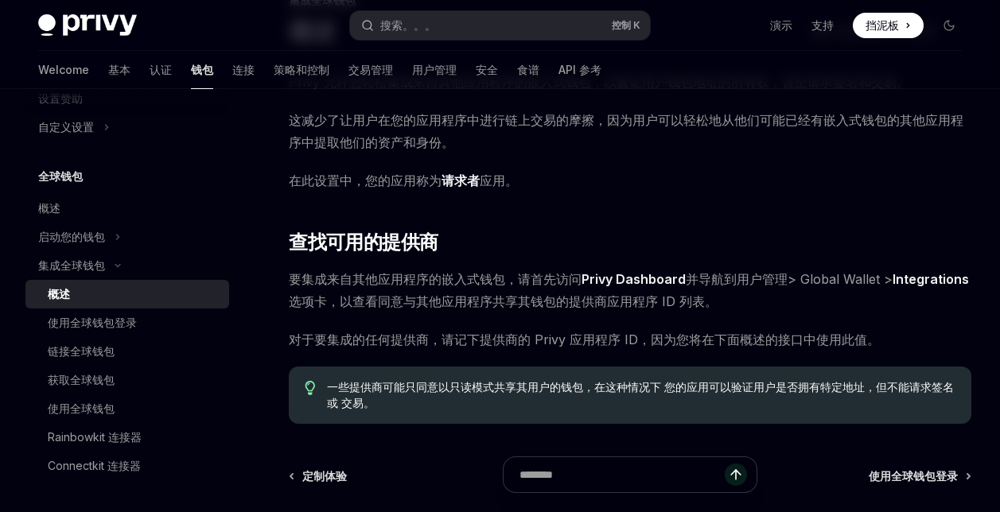
scroll to position [159, 0]
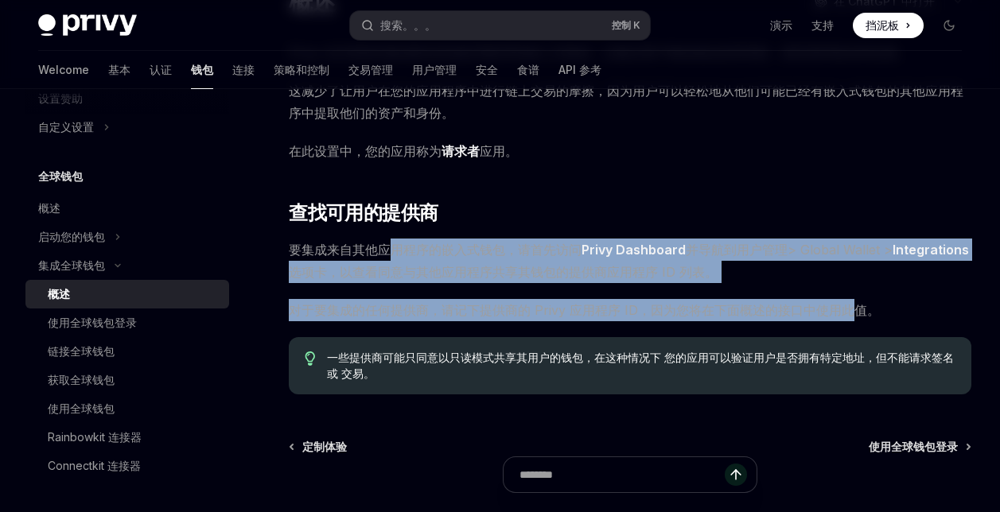
drag, startPoint x: 393, startPoint y: 247, endPoint x: 869, endPoint y: 314, distance: 480.4
click at [848, 314] on div "Privy 允许您轻松集成来自其他应用程序的嵌入式钱包，以验证用户钱包地址的所有权，甚至请求签名和交易。 这减少了让用户在您的应用程序中进行链上交易的摩擦，因…" at bounding box center [630, 217] width 683 height 353
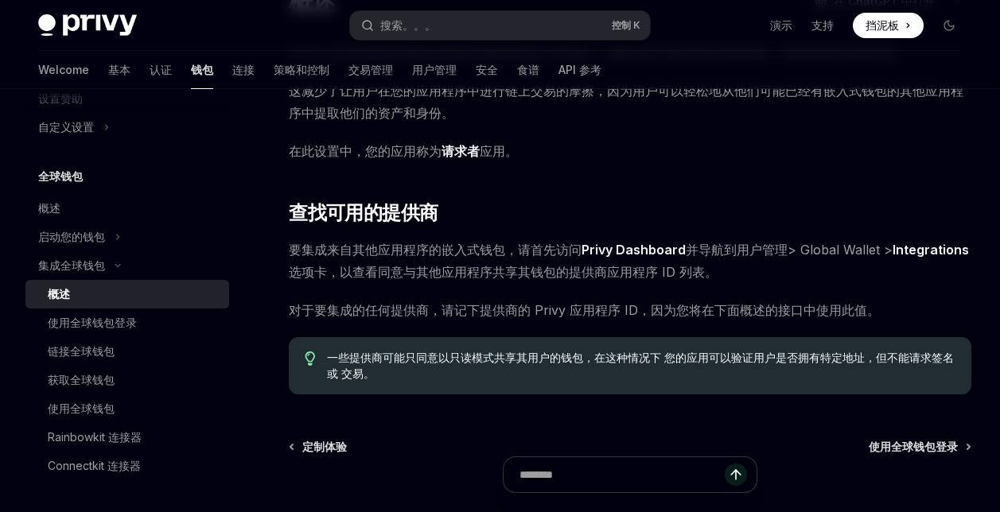
click at [897, 314] on span "对于要集成的任何提供商，请记下提供商的 Privy 应用程序 ID，因为您将在下面概述的接口中使用此值。" at bounding box center [630, 310] width 683 height 22
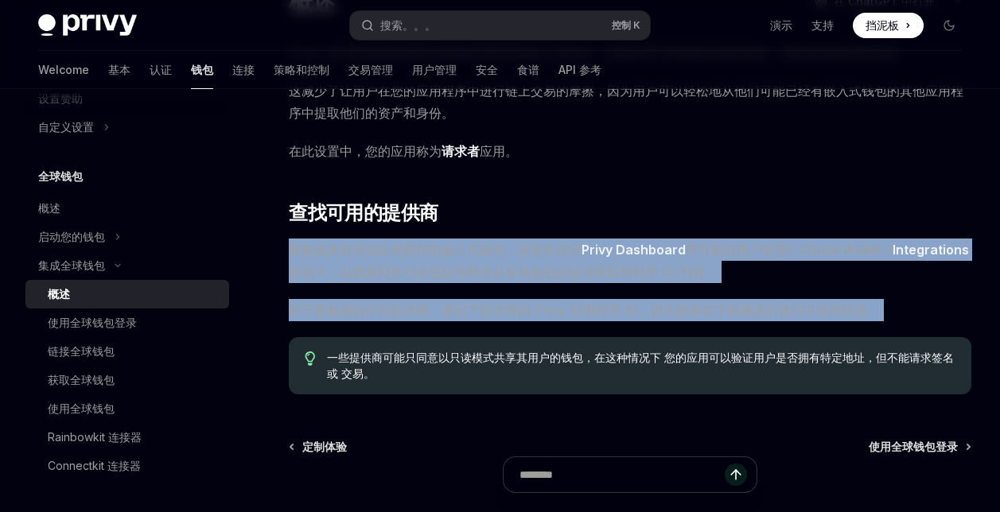
drag, startPoint x: 841, startPoint y: 301, endPoint x: 294, endPoint y: 255, distance: 549.4
click at [294, 255] on div "Privy 允许您轻松集成来自其他应用程序的嵌入式钱包，以验证用户钱包地址的所有权，甚至请求签名和交易。 这减少了让用户在您的应用程序中进行链上交易的摩擦，因…" at bounding box center [630, 217] width 683 height 353
click at [829, 277] on span "要集成来自其他应用程序的嵌入式钱包，请首先访问 Privy Dashboard 并导航到用户管理> Global Wallet > Integrations …" at bounding box center [630, 261] width 683 height 45
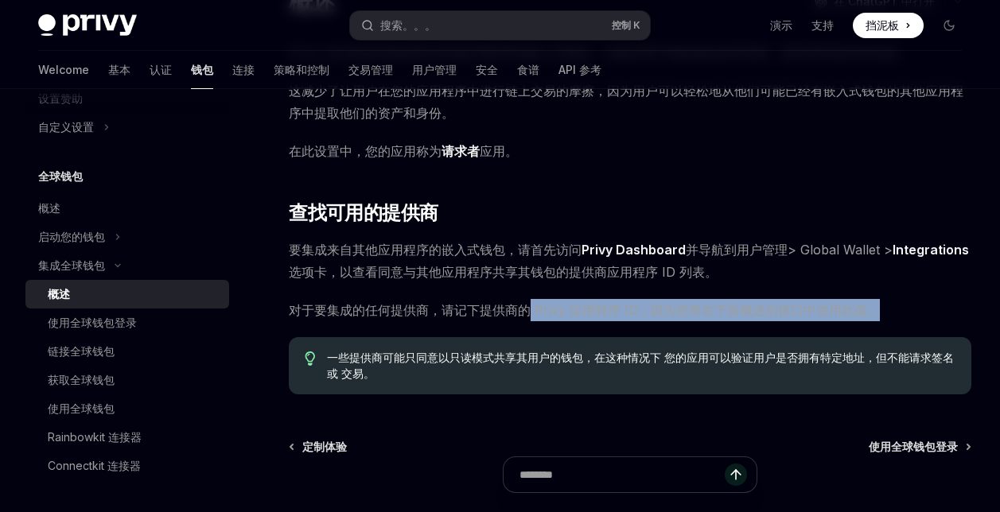
drag, startPoint x: 532, startPoint y: 318, endPoint x: 902, endPoint y: 318, distance: 370.0
click at [902, 318] on span "对于要集成的任何提供商，请记下提供商的 Privy 应用程序 ID，因为您将在下面概述的接口中使用此值。" at bounding box center [630, 310] width 683 height 22
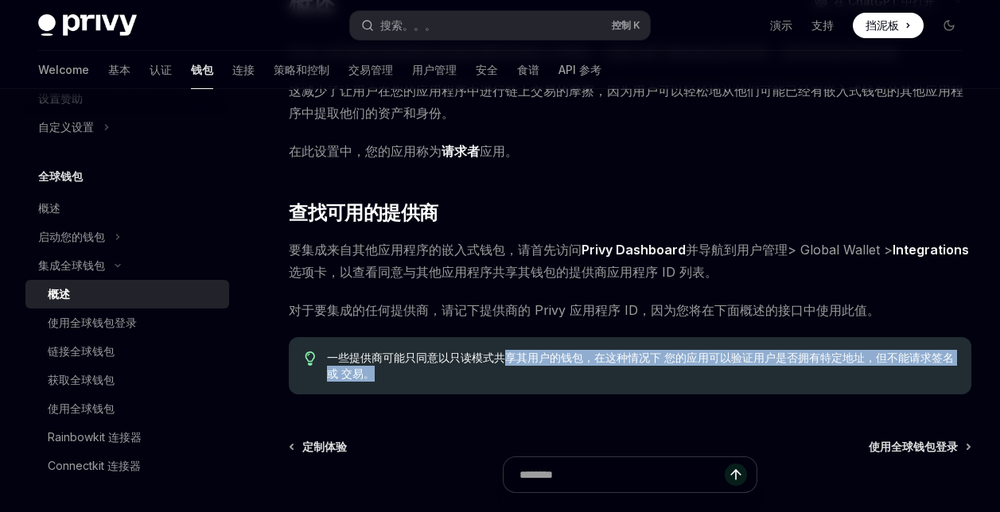
drag, startPoint x: 501, startPoint y: 358, endPoint x: 588, endPoint y: 388, distance: 91.6
click at [588, 388] on div "一些提供商可能只同意以只读模式共享其用户的钱包，在这种情况下 您的应用可以验证用户是否拥有特定地址，但不能请求签名或 交易。" at bounding box center [630, 365] width 683 height 57
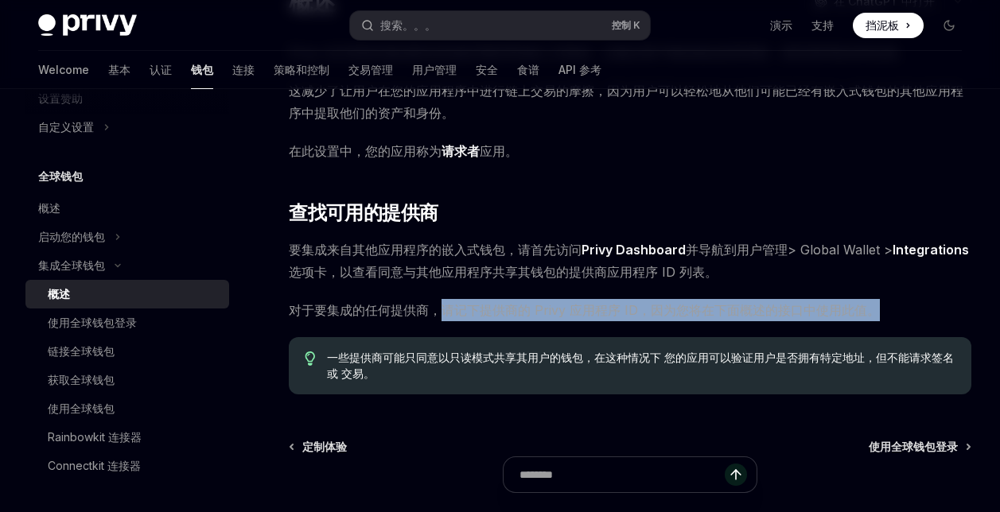
drag, startPoint x: 453, startPoint y: 305, endPoint x: 881, endPoint y: 318, distance: 428.3
click at [879, 319] on span "对于要集成的任何提供商，请记下提供商的 Privy 应用程序 ID，因为您将在下面概述的接口中使用此值。" at bounding box center [630, 310] width 683 height 22
click at [881, 318] on span "对于要集成的任何提供商，请记下提供商的 Privy 应用程序 ID，因为您将在下面概述的接口中使用此值。" at bounding box center [630, 310] width 683 height 22
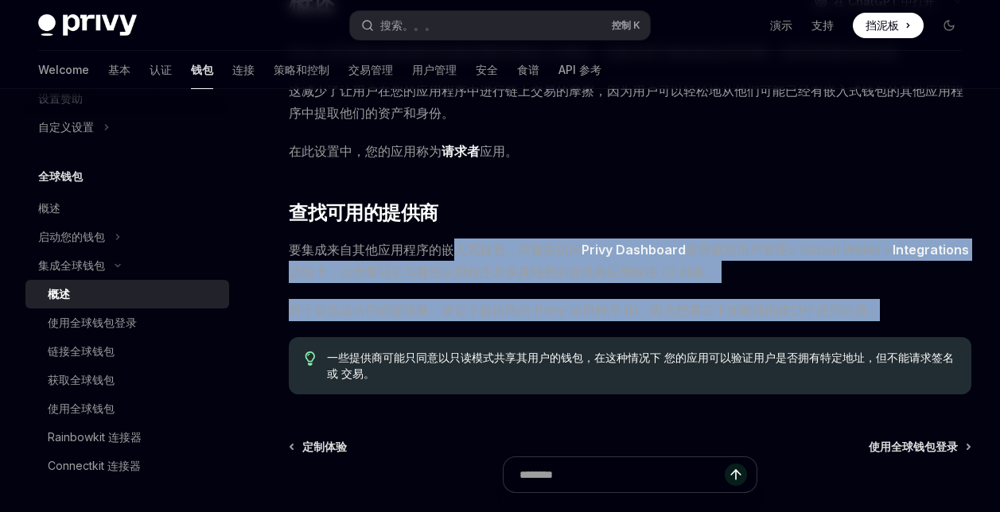
drag, startPoint x: 448, startPoint y: 251, endPoint x: 894, endPoint y: 305, distance: 449.6
click at [891, 305] on div "Privy 允许您轻松集成来自其他应用程序的嵌入式钱包，以验证用户钱包地址的所有权，甚至请求签名和交易。 这减少了让用户在您的应用程序中进行链上交易的摩擦，因…" at bounding box center [630, 217] width 683 height 353
click at [894, 305] on span "对于要集成的任何提供商，请记下提供商的 Privy 应用程序 ID，因为您将在下面概述的接口中使用此值。" at bounding box center [630, 310] width 683 height 22
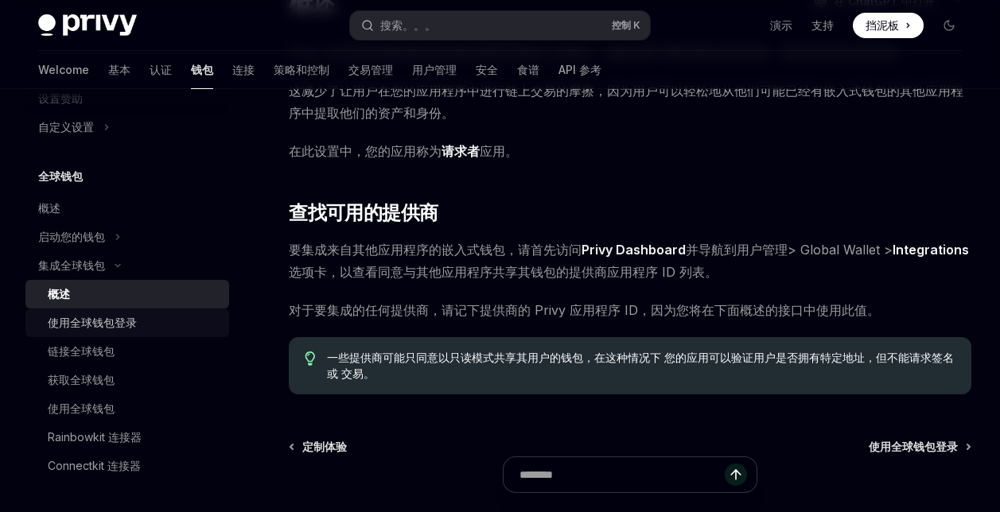
click at [117, 325] on div "使用全球钱包登录" at bounding box center [92, 323] width 89 height 19
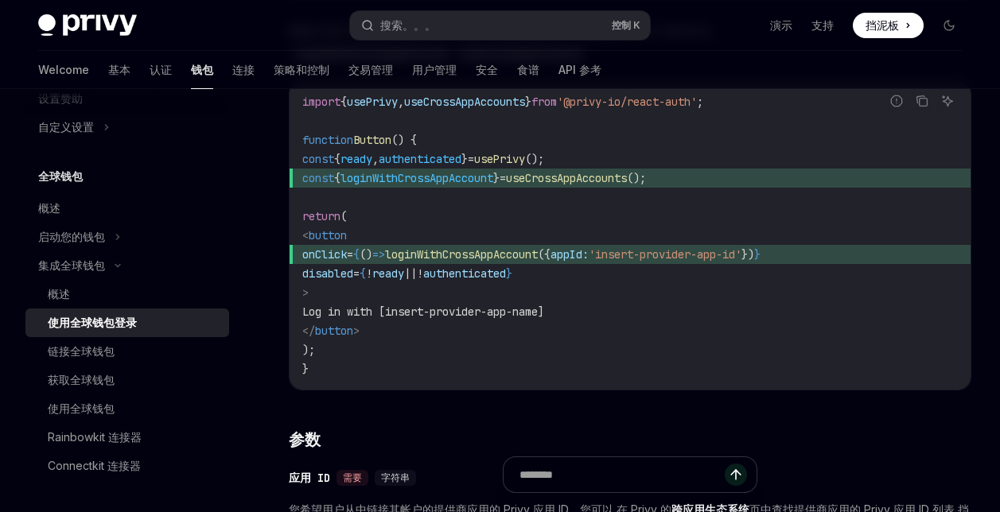
scroll to position [239, 0]
click at [639, 220] on code "import { usePrivy , useCrossAppAccounts } from '@privy-io/react-auth' ; functio…" at bounding box center [630, 235] width 656 height 286
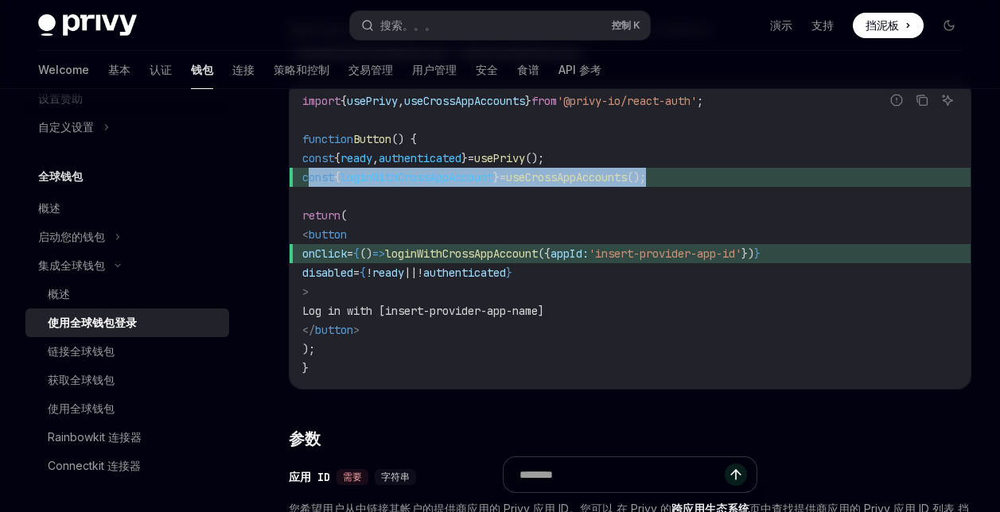
drag, startPoint x: 710, startPoint y: 177, endPoint x: 312, endPoint y: 176, distance: 397.9
click at [312, 176] on span "const { loginWithCrossAppAccount } = useCrossAppAccounts ();" at bounding box center [630, 177] width 656 height 19
copy span "const { loginWithCrossAppAccount } = useCrossAppAccounts ();"
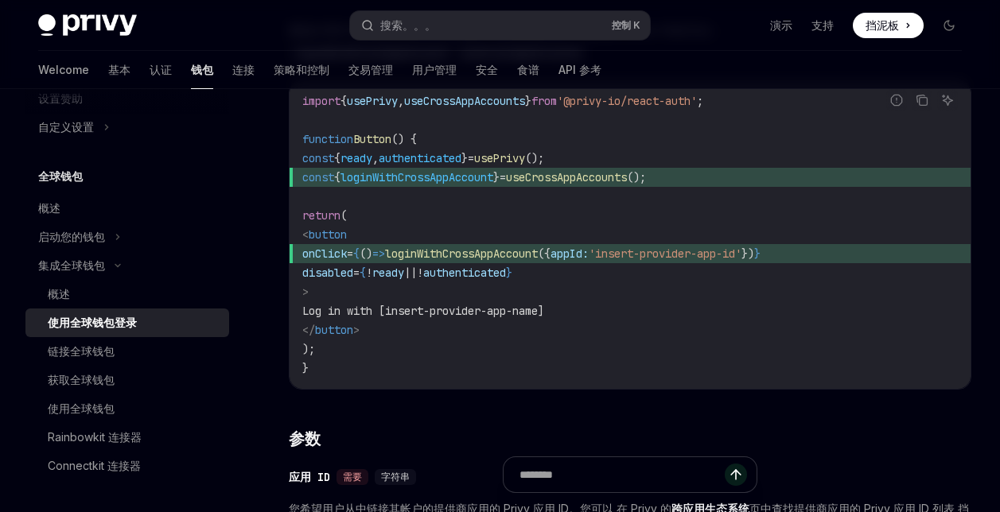
click at [781, 312] on code "import { usePrivy , useCrossAppAccounts } from '@privy-io/react-auth' ; functio…" at bounding box center [630, 235] width 656 height 286
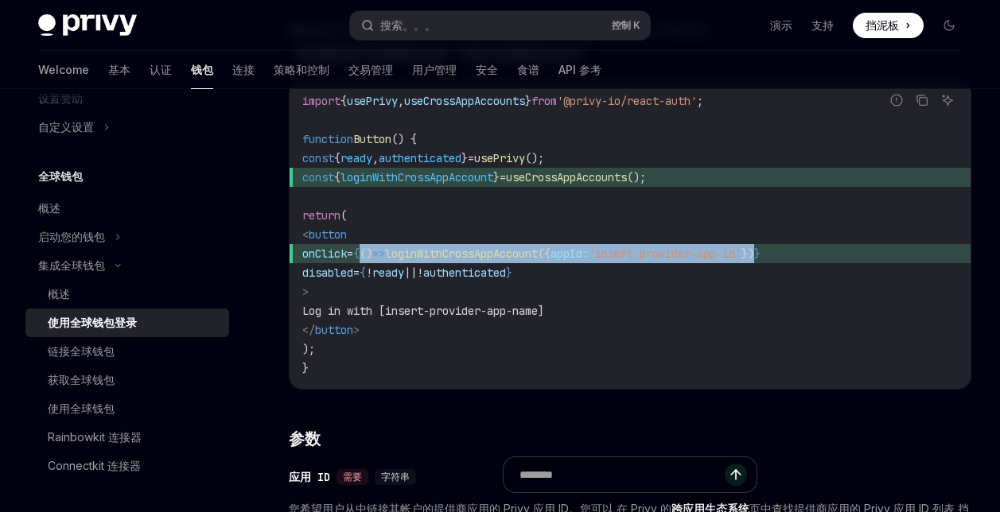
drag, startPoint x: 404, startPoint y: 255, endPoint x: 836, endPoint y: 255, distance: 432.1
click at [836, 255] on span "onClick = { () => loginWithCrossAppAccount ({ appId: 'insert-provider-app-id' }…" at bounding box center [630, 253] width 656 height 19
copy span "() => loginWithCrossAppAccount ({ appId: 'insert-provider-app-id' })"
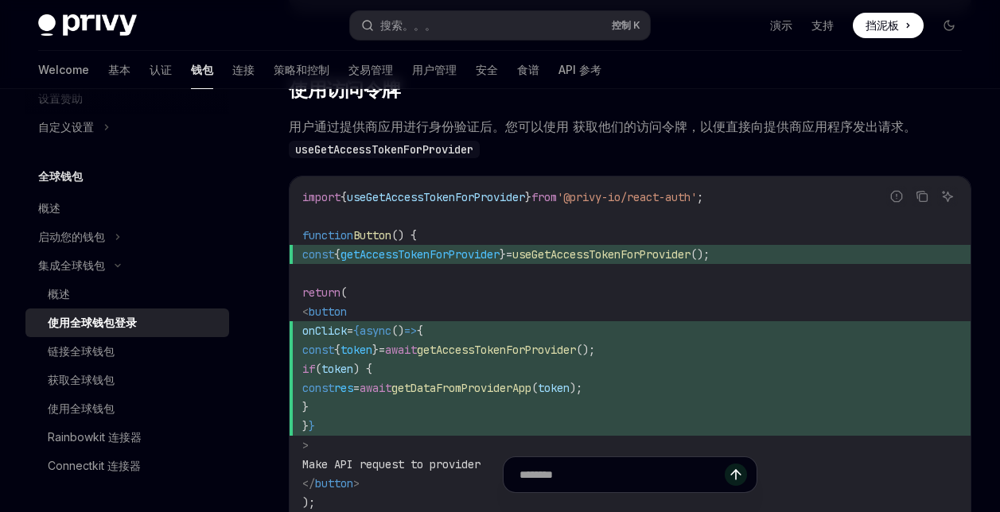
scroll to position [1512, 0]
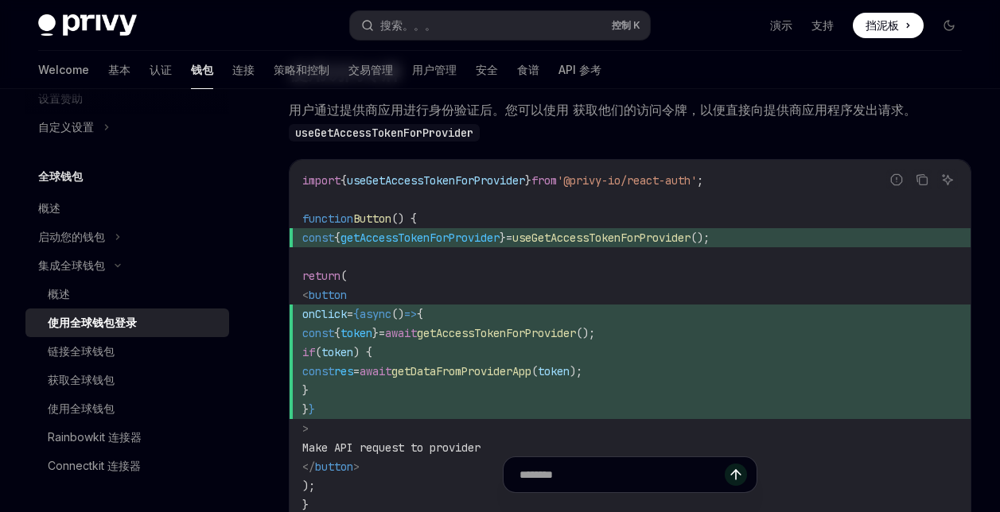
click at [651, 306] on code "import { useGetAccessTokenForProvider } from '@privy-io/react-auth' ; function …" at bounding box center [630, 343] width 656 height 344
drag, startPoint x: 353, startPoint y: 186, endPoint x: 545, endPoint y: 188, distance: 192.6
click at [545, 188] on span "import { useGetAccessTokenForProvider } from '@privy-io/react-auth' ;" at bounding box center [502, 180] width 401 height 14
copy span "useGetAccessTokenForProvider"
click at [779, 316] on code "import { useGetAccessTokenForProvider } from '@privy-io/react-auth' ; function …" at bounding box center [630, 343] width 656 height 344
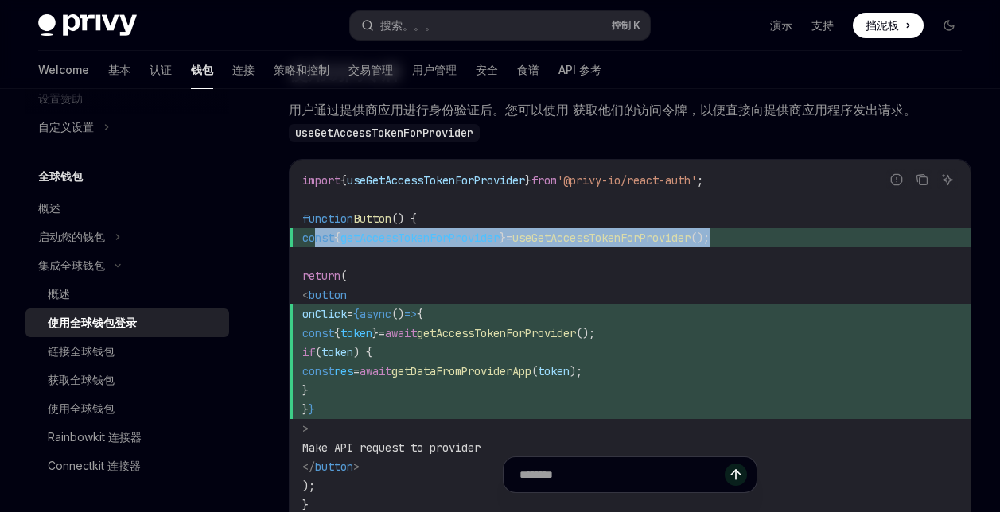
drag, startPoint x: 766, startPoint y: 247, endPoint x: 318, endPoint y: 251, distance: 448.0
click at [318, 247] on span "const { getAccessTokenForProvider } = useGetAccessTokenForProvider ();" at bounding box center [630, 237] width 656 height 19
copy span "const { getAccessTokenForProvider } = useGetAccessTokenForProvider ();"
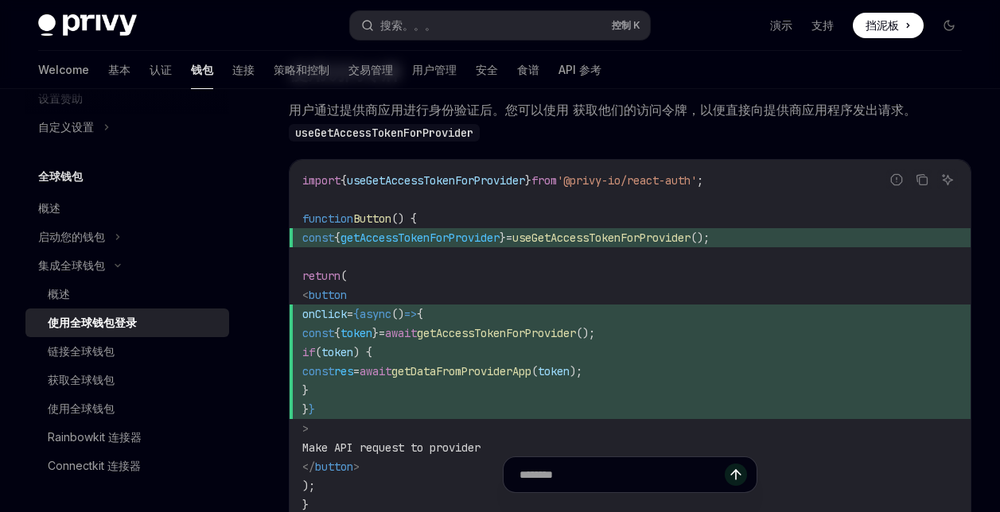
click at [566, 323] on span "onClick = {async () => {" at bounding box center [630, 314] width 656 height 19
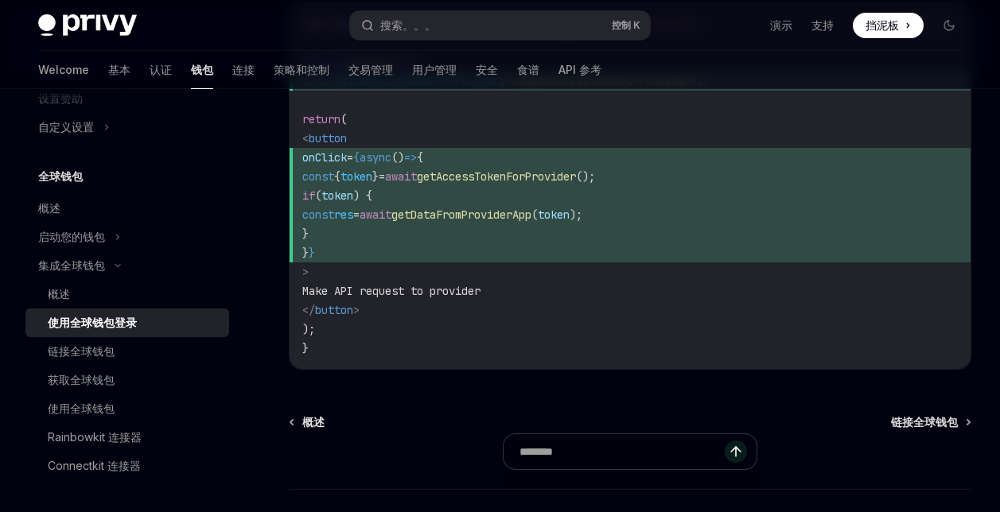
scroll to position [1671, 0]
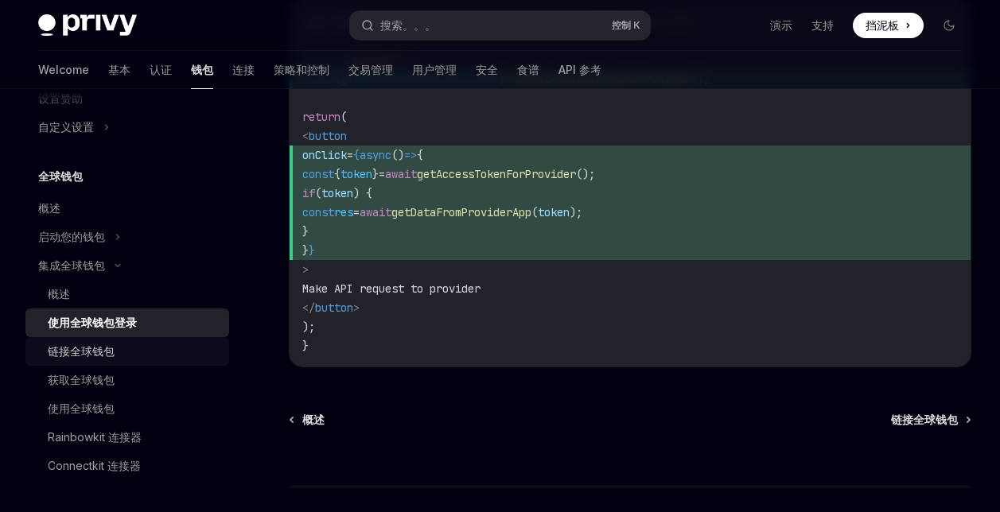
click at [73, 351] on div "链接全球钱包" at bounding box center [81, 351] width 67 height 19
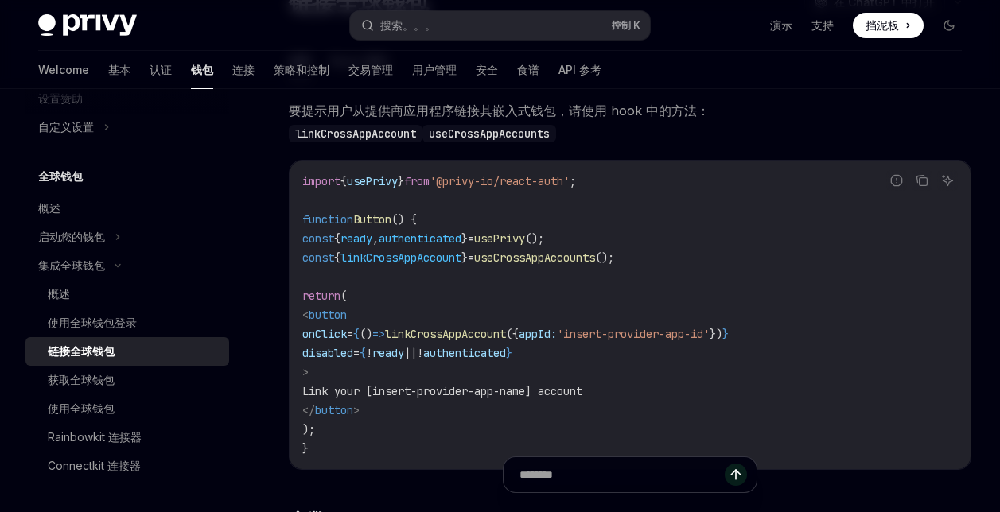
scroll to position [159, 0]
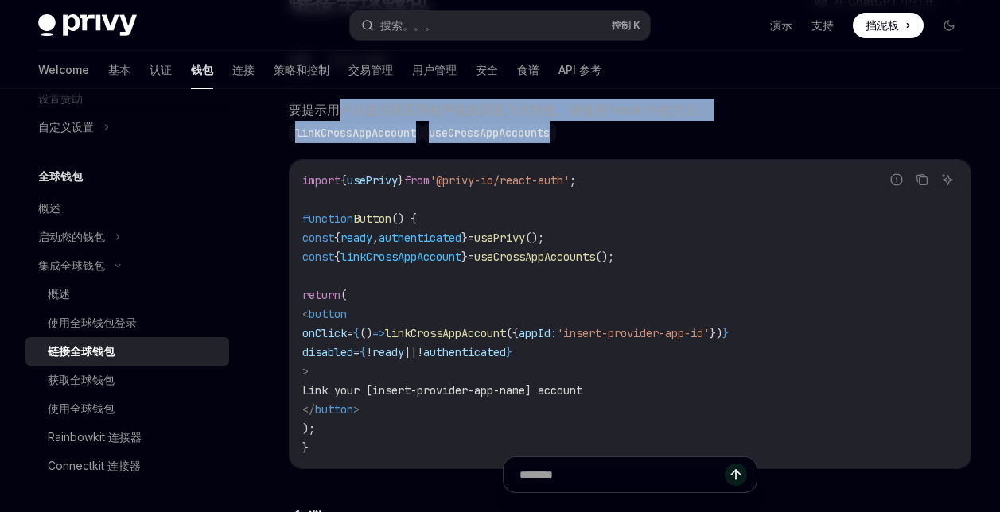
drag, startPoint x: 340, startPoint y: 107, endPoint x: 650, endPoint y: 129, distance: 311.2
click at [650, 129] on span "要提示用户从提供商应用程序链接其嵌入式钱包，请使用 hook 中的方法： linkCrossAppAccount useCrossAppAccounts" at bounding box center [630, 121] width 683 height 45
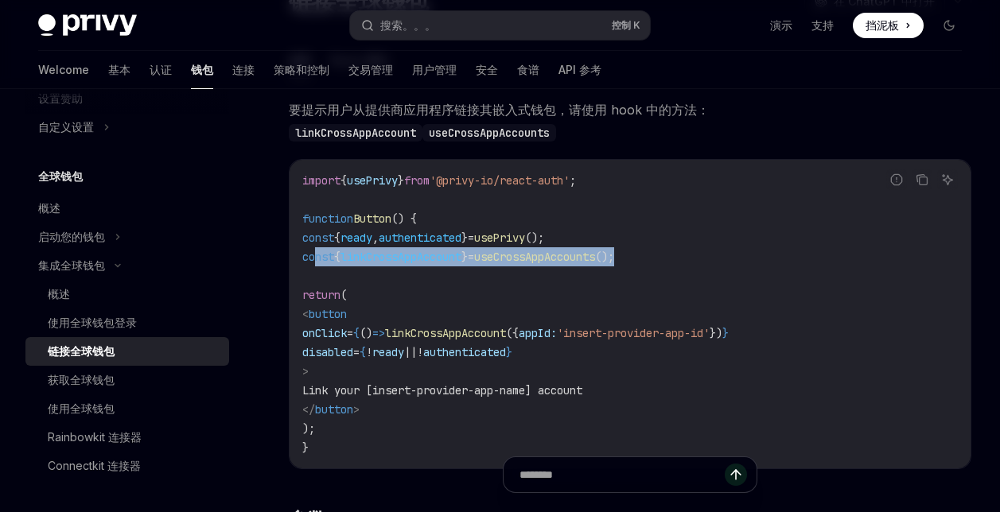
drag, startPoint x: 666, startPoint y: 257, endPoint x: 316, endPoint y: 255, distance: 350.1
click at [316, 255] on code "import { usePrivy } from '@privy-io/react-auth' ; function Button () { const { …" at bounding box center [630, 314] width 656 height 286
copy span "const { linkCrossAppAccount } = useCrossAppAccounts ();"
drag, startPoint x: 443, startPoint y: 332, endPoint x: 571, endPoint y: 331, distance: 127.3
click at [571, 331] on span "onClick = { () => linkCrossAppAccount ({ appId: 'insert-provider-app-id' }) }" at bounding box center [515, 333] width 427 height 14
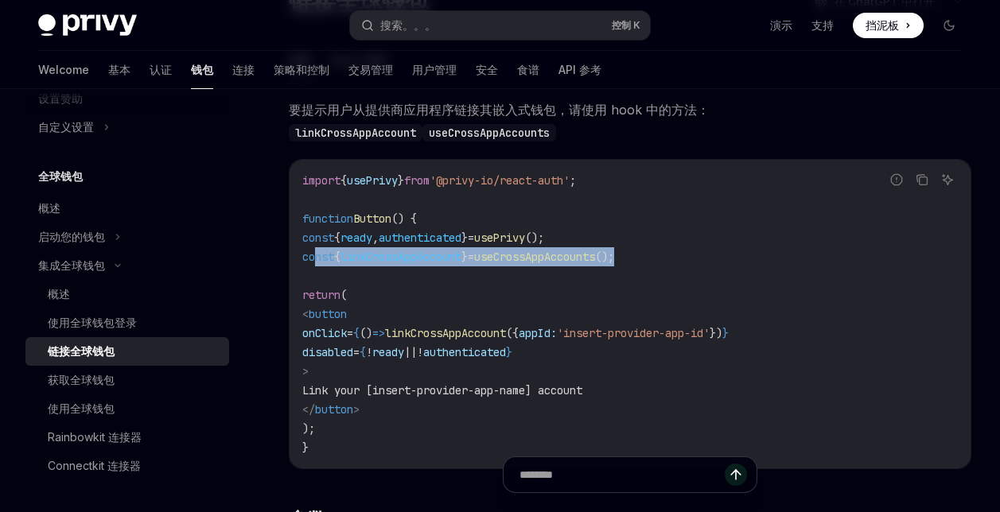
copy span "linkCrossAppAccount"
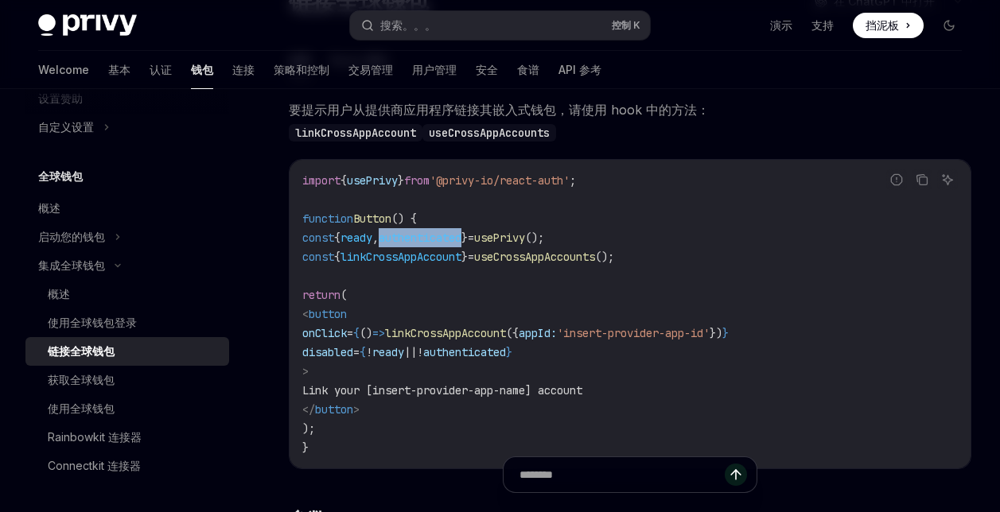
drag, startPoint x: 495, startPoint y: 238, endPoint x: 407, endPoint y: 239, distance: 87.5
click at [407, 239] on span "const { ready , authenticated } = usePrivy ();" at bounding box center [423, 238] width 242 height 14
copy span "authenticated"
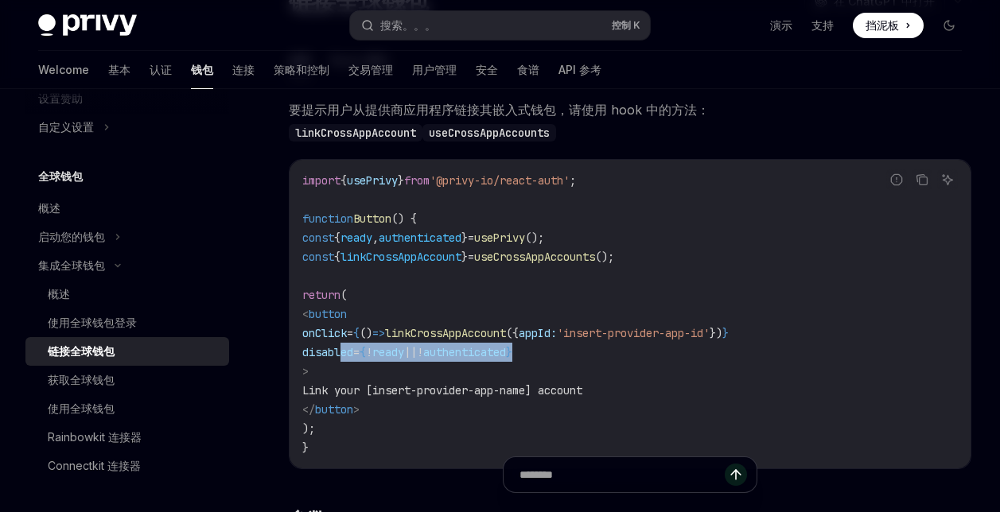
drag, startPoint x: 589, startPoint y: 357, endPoint x: 341, endPoint y: 360, distance: 247.5
click at [341, 360] on code "import { usePrivy } from '@privy-io/react-auth' ; function Button () { const { …" at bounding box center [630, 314] width 656 height 286
copy span "disabled = { ! ready || ! authenticated }"
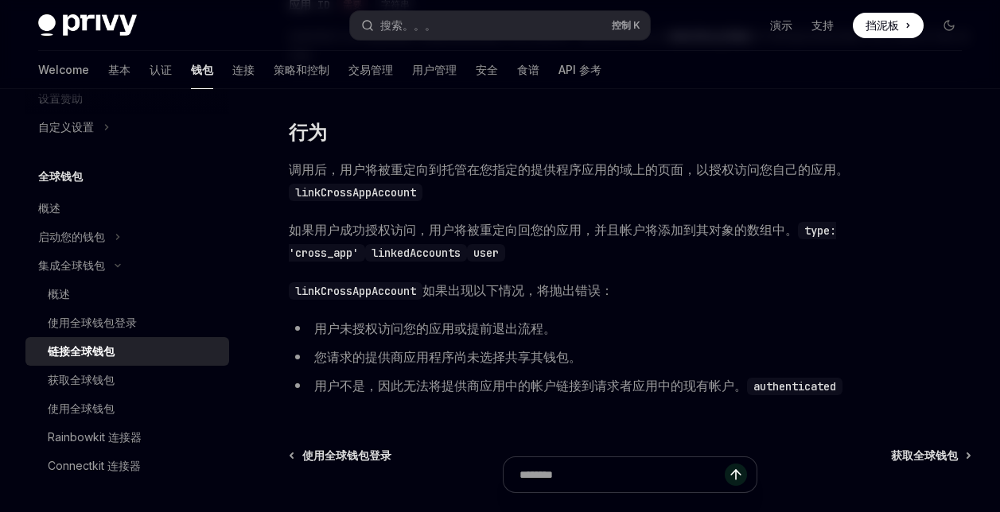
scroll to position [716, 0]
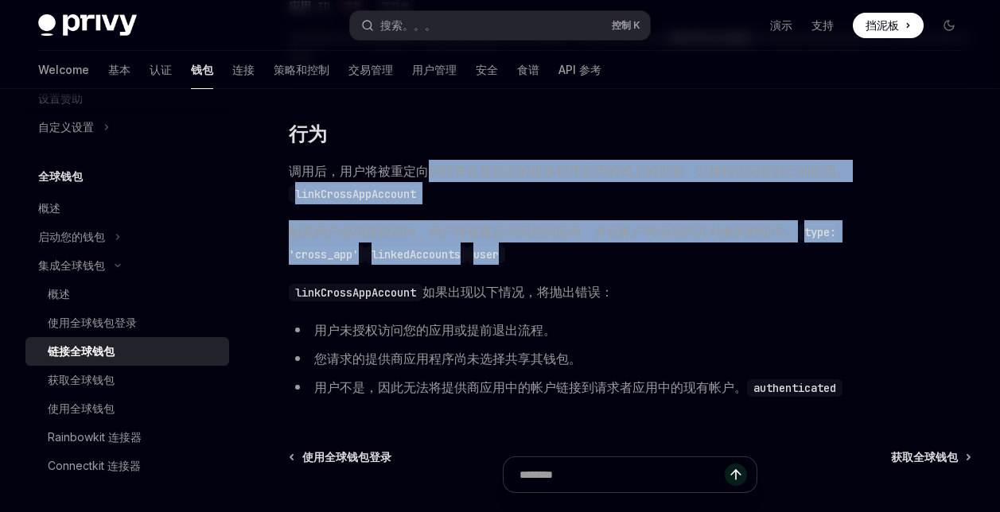
drag, startPoint x: 434, startPoint y: 166, endPoint x: 615, endPoint y: 252, distance: 200.0
click at [615, 252] on span "如果用户成功授权访问，用户将被重定向回您的应用，并且帐户将添加到其对象的数组中。 type: 'cross_app' linkedAccounts user" at bounding box center [630, 242] width 683 height 45
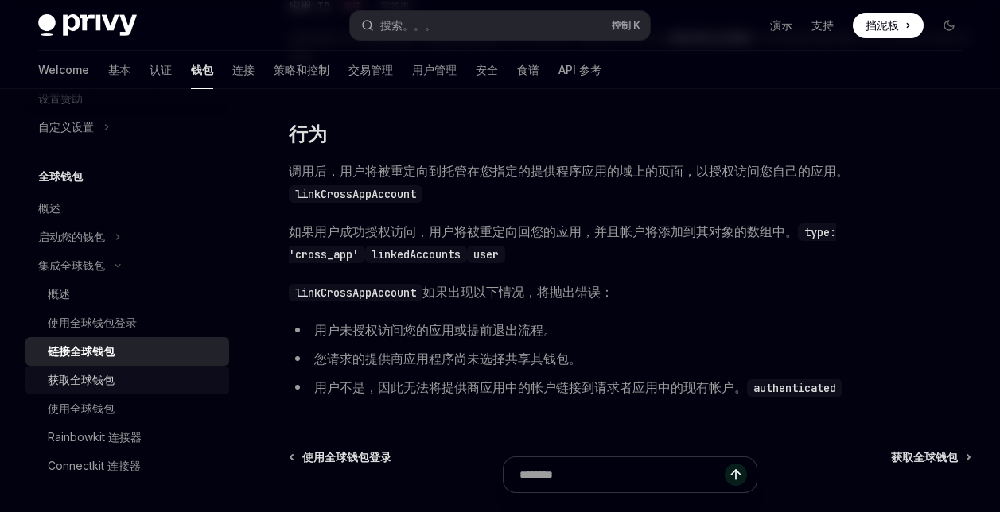
click at [95, 380] on div "获取全球钱包" at bounding box center [81, 380] width 67 height 19
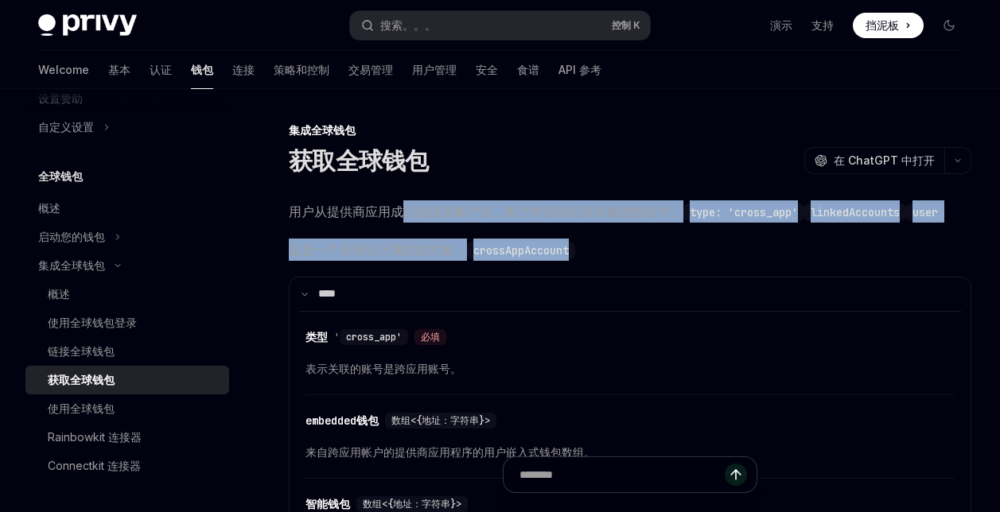
drag, startPoint x: 409, startPoint y: 192, endPoint x: 668, endPoint y: 247, distance: 265.2
click at [668, 247] on span "这是一个具有以下属性的对象： crossAppAccount" at bounding box center [630, 250] width 683 height 22
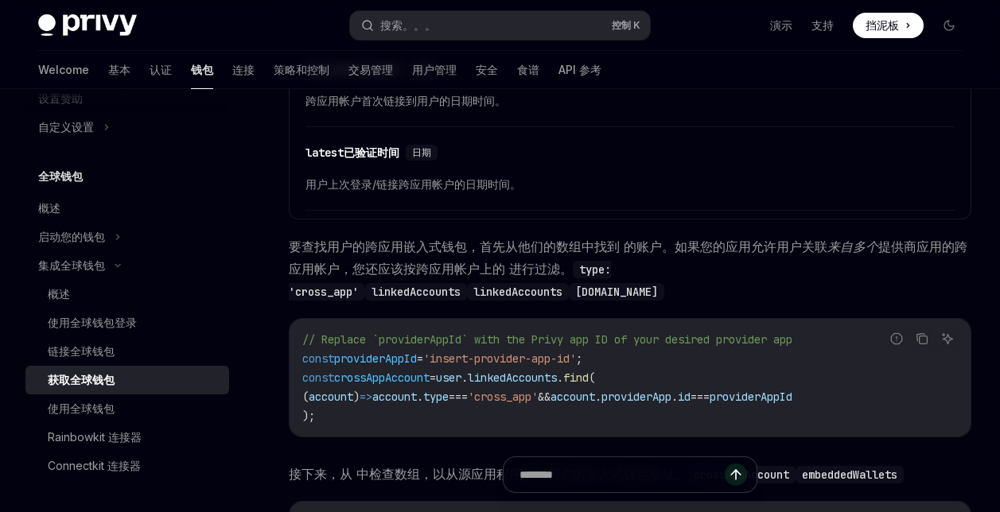
scroll to position [955, 0]
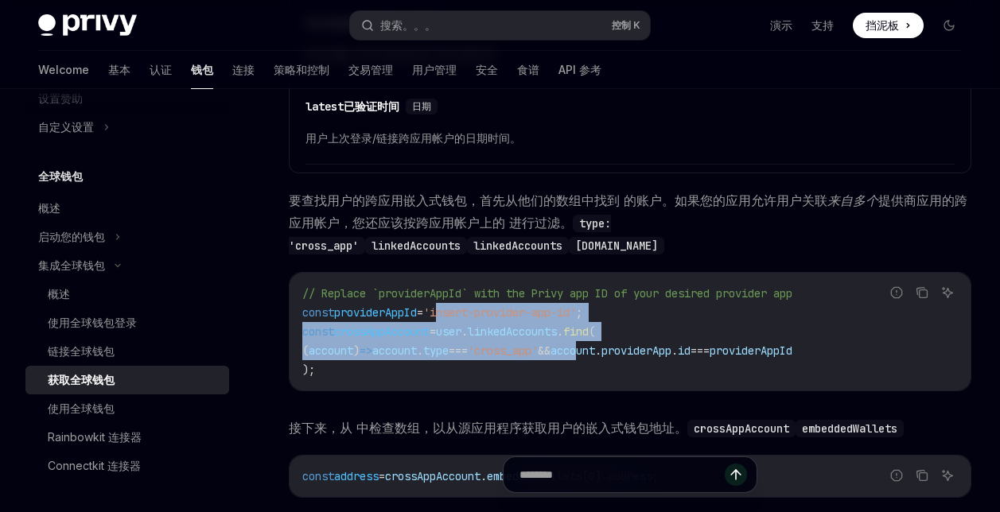
drag, startPoint x: 459, startPoint y: 314, endPoint x: 633, endPoint y: 370, distance: 182.4
click at [637, 346] on code "// Replace `providerAppId` with the Privy app ID of your desired provider app c…" at bounding box center [630, 331] width 656 height 95
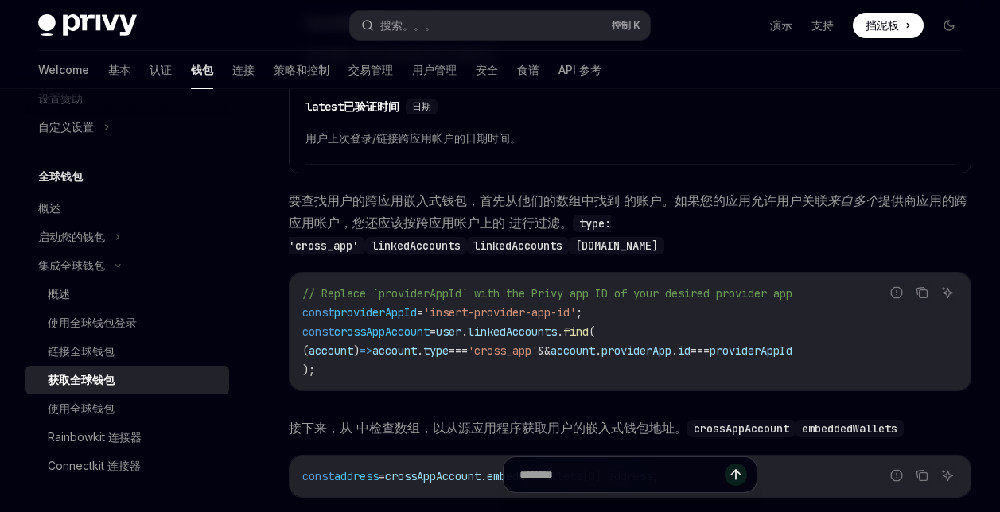
click at [632, 372] on code "// Replace `providerAppId` with the Privy app ID of your desired provider app c…" at bounding box center [630, 331] width 656 height 95
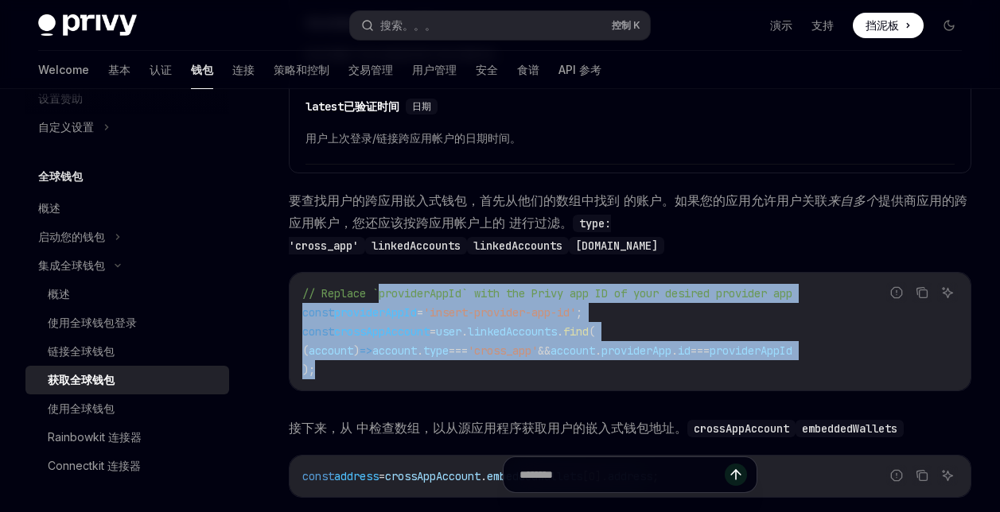
drag, startPoint x: 621, startPoint y: 374, endPoint x: 345, endPoint y: 269, distance: 295.4
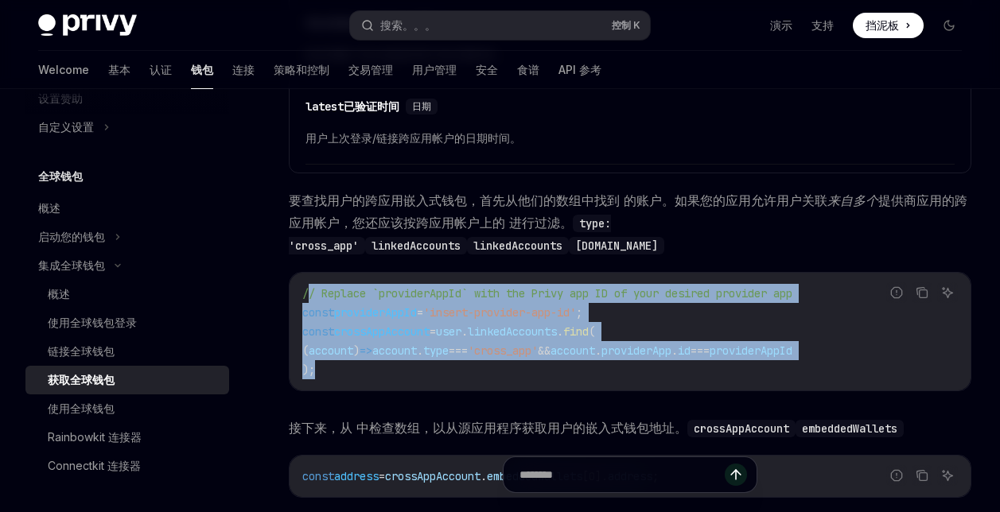
drag, startPoint x: 407, startPoint y: 363, endPoint x: 322, endPoint y: 313, distance: 98.1
click at [307, 283] on div "// Replace `providerAppId` with the Privy app ID of your desired provider app c…" at bounding box center [630, 332] width 681 height 118
click at [410, 366] on code "// Replace `providerAppId` with the Privy app ID of your desired provider app c…" at bounding box center [630, 331] width 656 height 95
drag, startPoint x: 399, startPoint y: 370, endPoint x: 294, endPoint y: 302, distance: 125.4
click at [293, 290] on div "// Replace `providerAppId` with the Privy app ID of your desired provider app c…" at bounding box center [630, 332] width 681 height 118
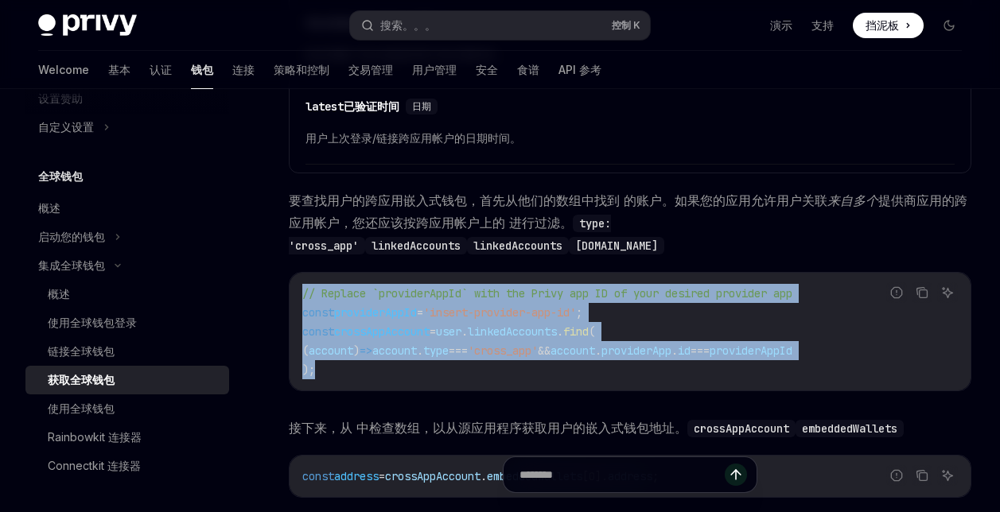
click at [393, 380] on div "// Replace `providerAppId` with the Privy app ID of your desired provider app c…" at bounding box center [630, 332] width 681 height 118
drag, startPoint x: 393, startPoint y: 380, endPoint x: 286, endPoint y: 300, distance: 133.7
click at [287, 296] on div "集成全球钱包 获取全球钱包 开放人工智能 在 ChatGPT 中打开 开放人工智能 Open in ChatGPT 用户从提供商应用成功链接其帐户后，帐户将添…" at bounding box center [481, 18] width 988 height 1704
click at [375, 370] on code "// Replace `providerAppId` with the Privy app ID of your desired provider app c…" at bounding box center [630, 331] width 656 height 95
drag, startPoint x: 377, startPoint y: 378, endPoint x: 304, endPoint y: 310, distance: 100.2
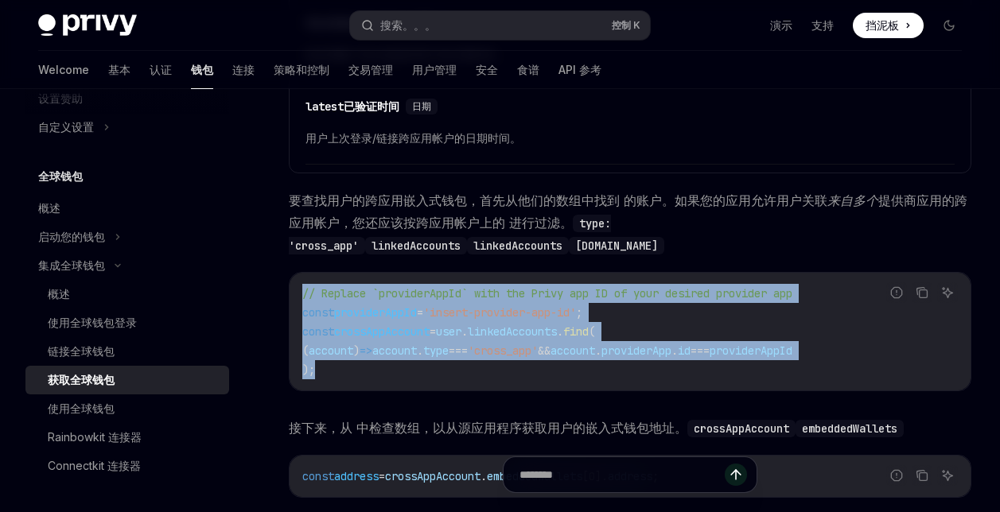
click at [294, 287] on div "// Replace `providerAppId` with the Privy app ID of your desired provider app c…" at bounding box center [630, 332] width 681 height 118
click at [414, 366] on code "// Replace `providerAppId` with the Privy app ID of your desired provider app c…" at bounding box center [630, 331] width 656 height 95
drag, startPoint x: 414, startPoint y: 366, endPoint x: 298, endPoint y: 297, distance: 134.6
click at [298, 283] on div "// Replace `providerAppId` with the Privy app ID of your desired provider app c…" at bounding box center [630, 332] width 681 height 118
click at [405, 372] on code "// Replace `providerAppId` with the Privy app ID of your desired provider app c…" at bounding box center [630, 331] width 656 height 95
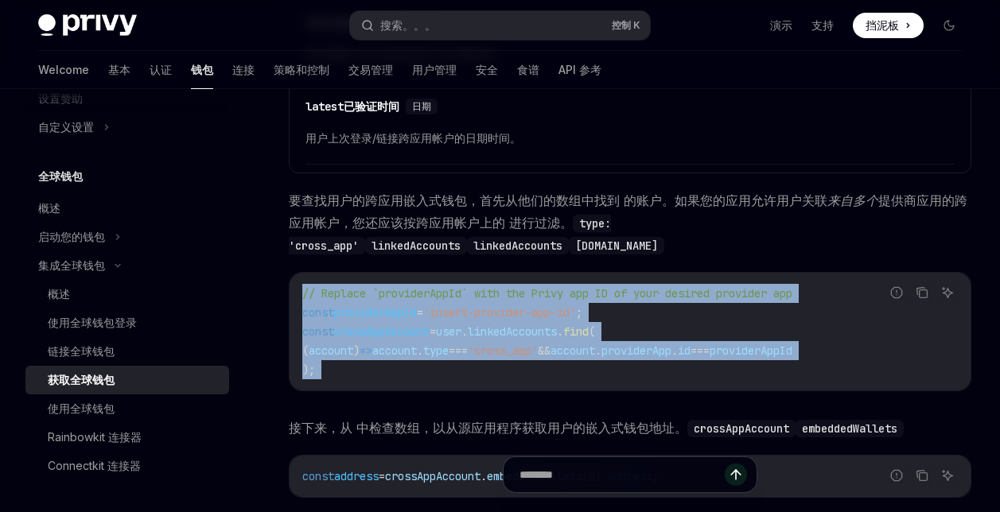
drag, startPoint x: 405, startPoint y: 372, endPoint x: 335, endPoint y: 320, distance: 87.5
click at [283, 283] on div "集成全球钱包 获取全球钱包 开放人工智能 在 ChatGPT 中打开 开放人工智能 Open in ChatGPT 用户从提供商应用成功链接其帐户后，帐户将添…" at bounding box center [481, 18] width 988 height 1704
click at [441, 371] on code "// Replace `providerAppId` with the Privy app ID of your desired provider app c…" at bounding box center [630, 331] width 656 height 95
drag, startPoint x: 428, startPoint y: 374, endPoint x: 309, endPoint y: 283, distance: 149.9
click at [308, 275] on div "// Replace `providerAppId` with the Privy app ID of your desired provider app c…" at bounding box center [630, 332] width 681 height 118
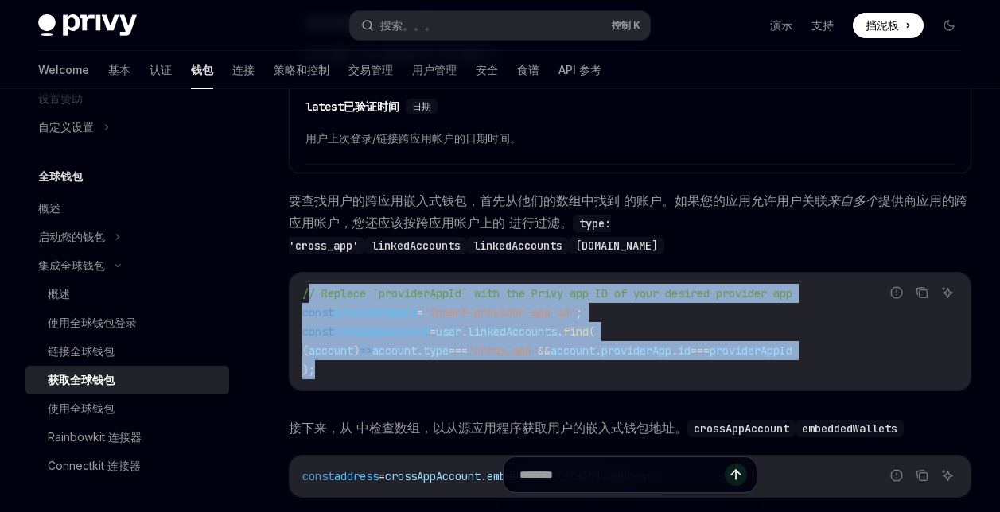
click at [450, 385] on div "// Replace `providerAppId` with the Privy app ID of your desired provider app c…" at bounding box center [630, 332] width 681 height 118
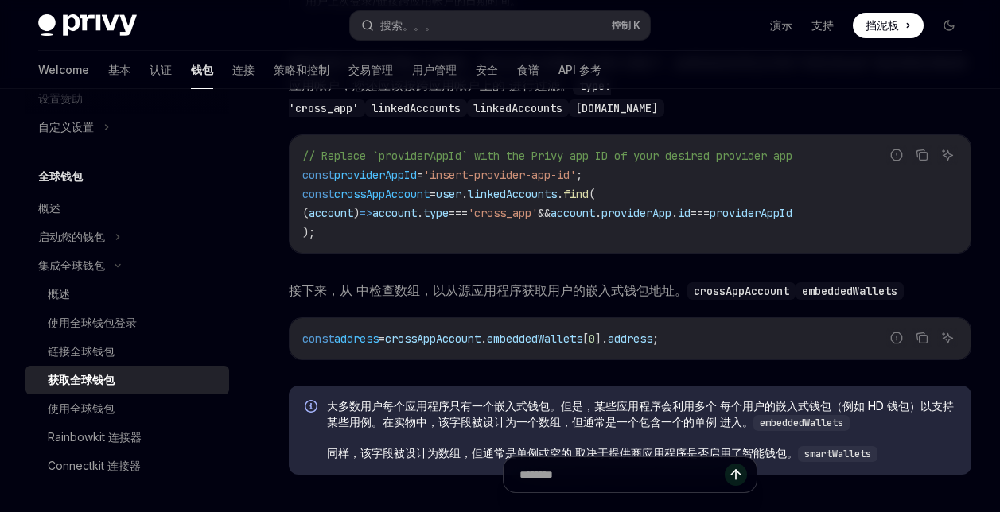
scroll to position [1194, 0]
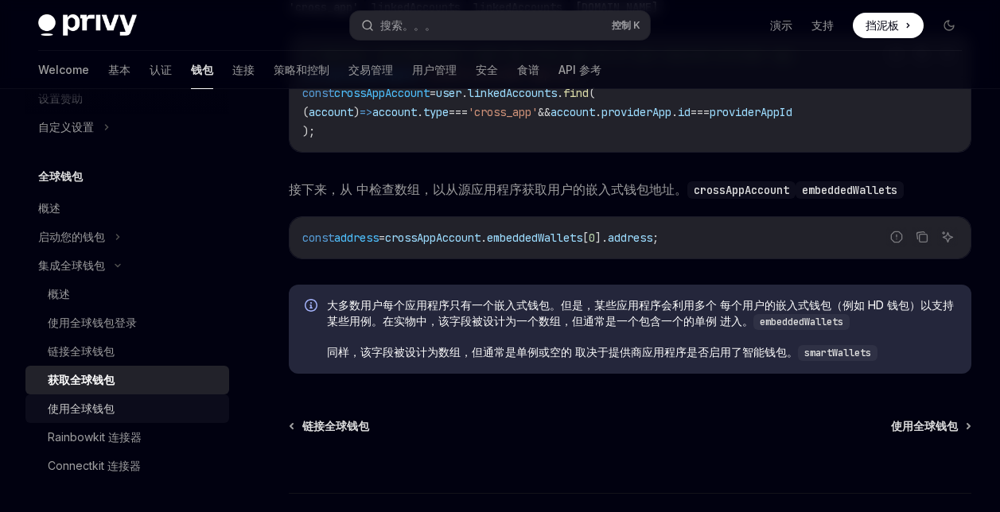
click at [111, 413] on div "使用全球钱包" at bounding box center [81, 408] width 67 height 19
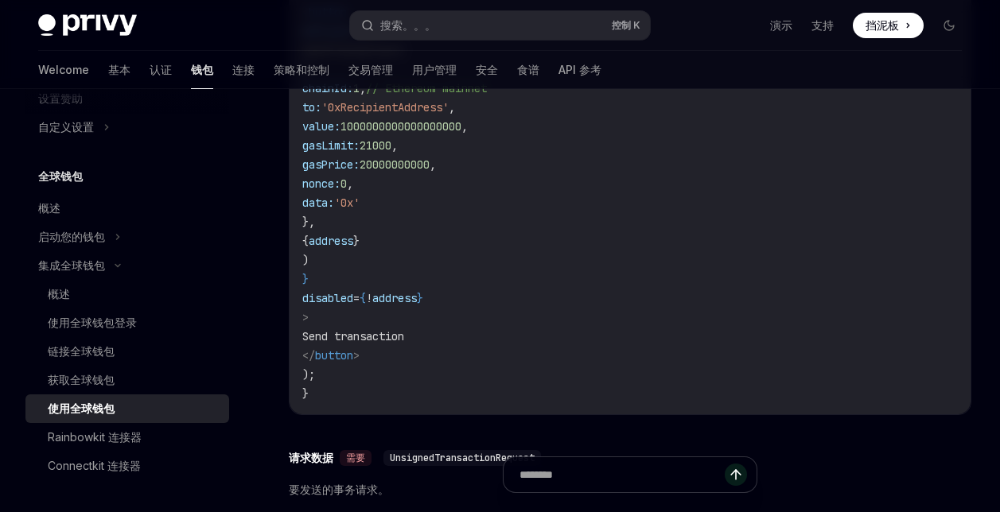
scroll to position [1592, 0]
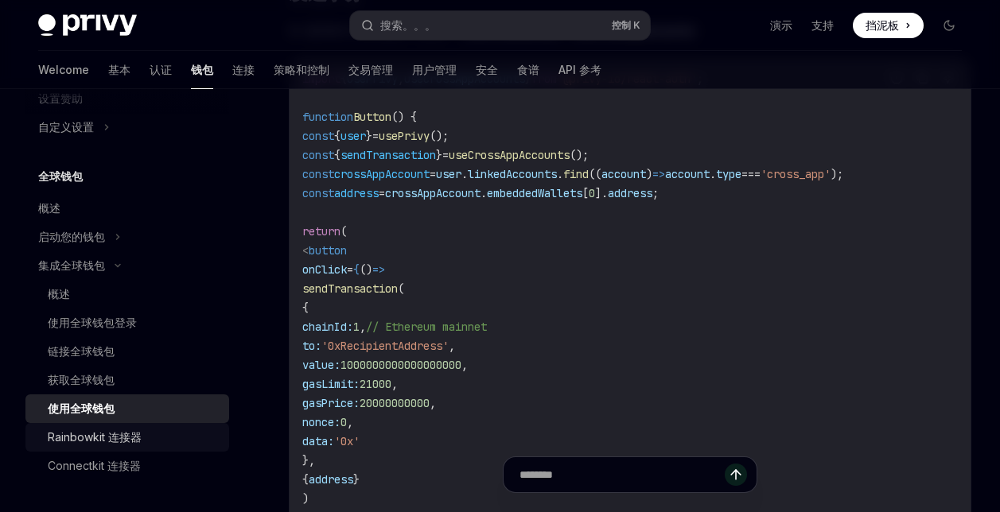
click at [77, 439] on div "Rainbowkit 连接器" at bounding box center [95, 437] width 94 height 19
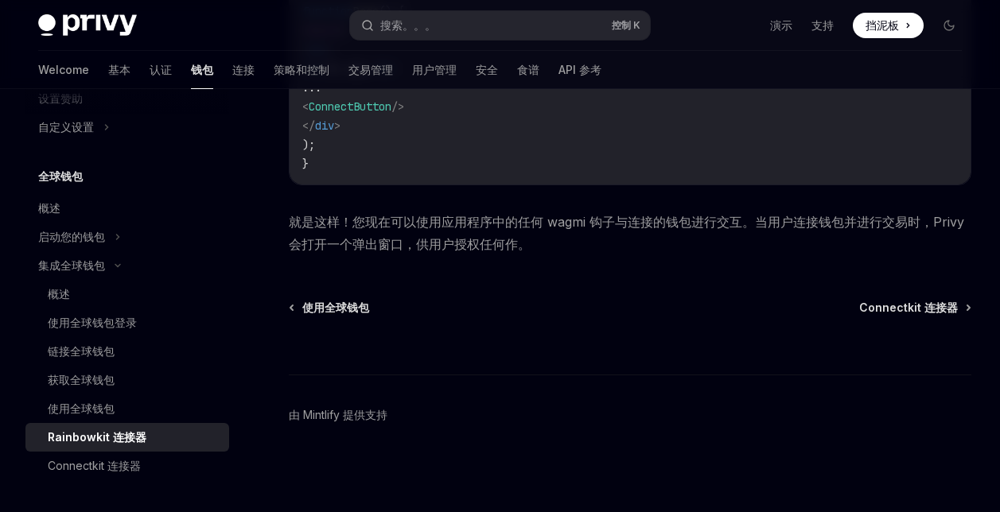
scroll to position [4077, 0]
click at [95, 466] on div "Connectkit 连接器" at bounding box center [94, 466] width 93 height 19
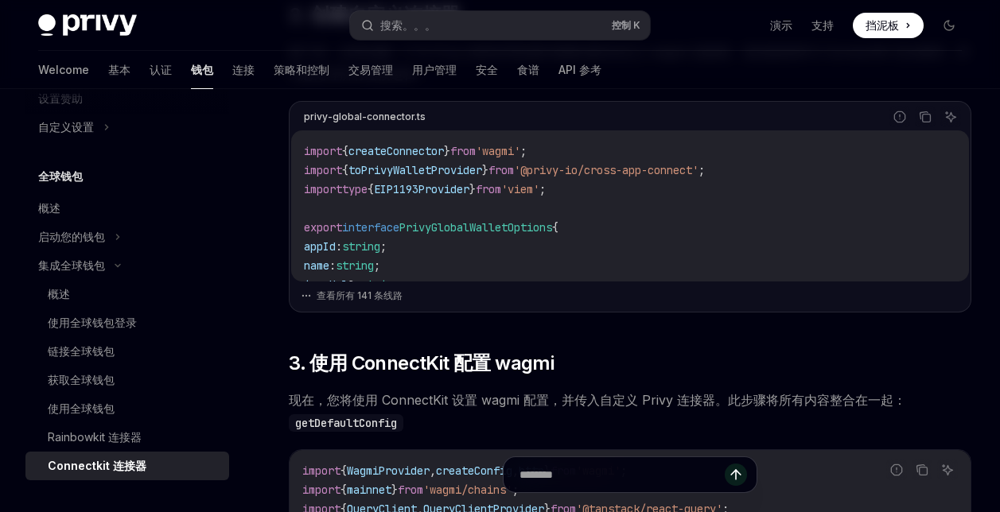
scroll to position [796, 0]
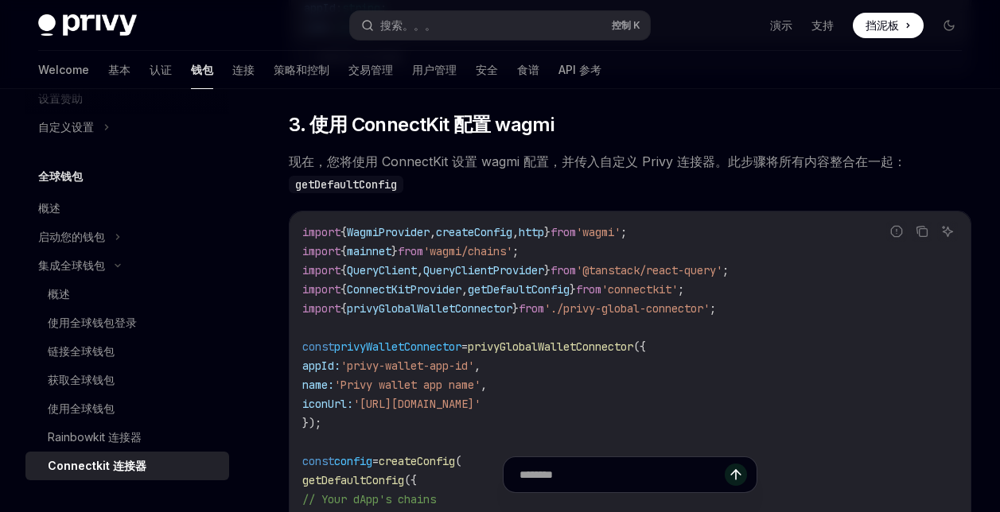
drag, startPoint x: 599, startPoint y: 408, endPoint x: 304, endPoint y: 365, distance: 298.3
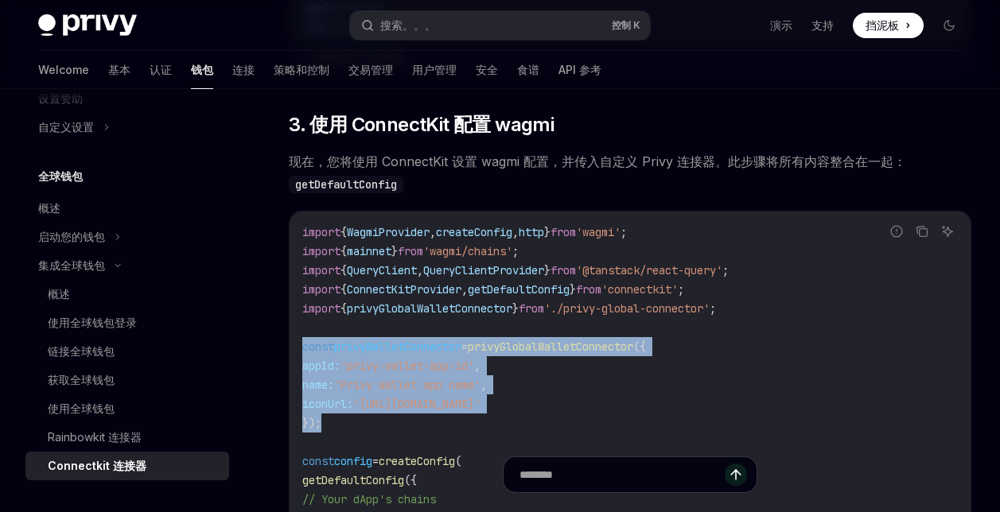
drag, startPoint x: 360, startPoint y: 421, endPoint x: 293, endPoint y: 349, distance: 98.0
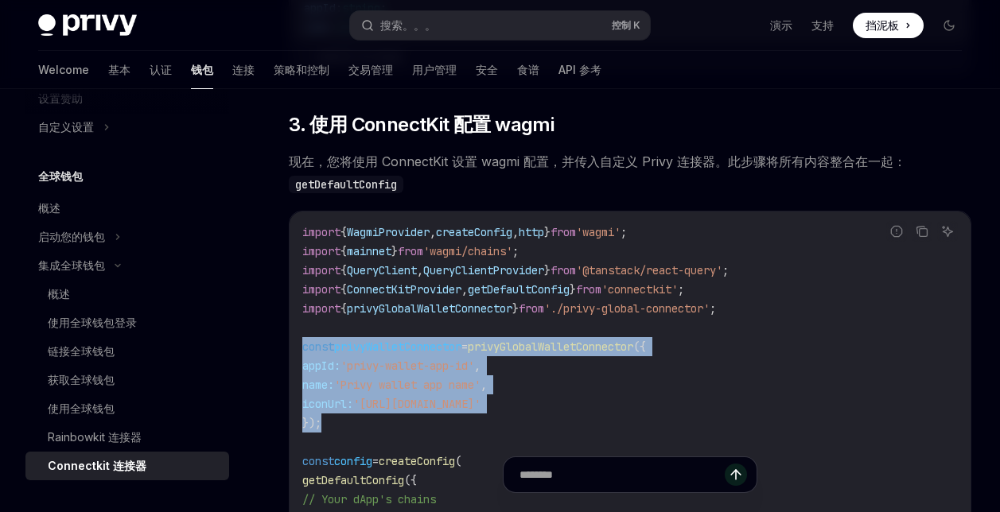
drag, startPoint x: 344, startPoint y: 429, endPoint x: 302, endPoint y: 346, distance: 92.5
drag, startPoint x: 363, startPoint y: 424, endPoint x: 300, endPoint y: 336, distance: 108.4
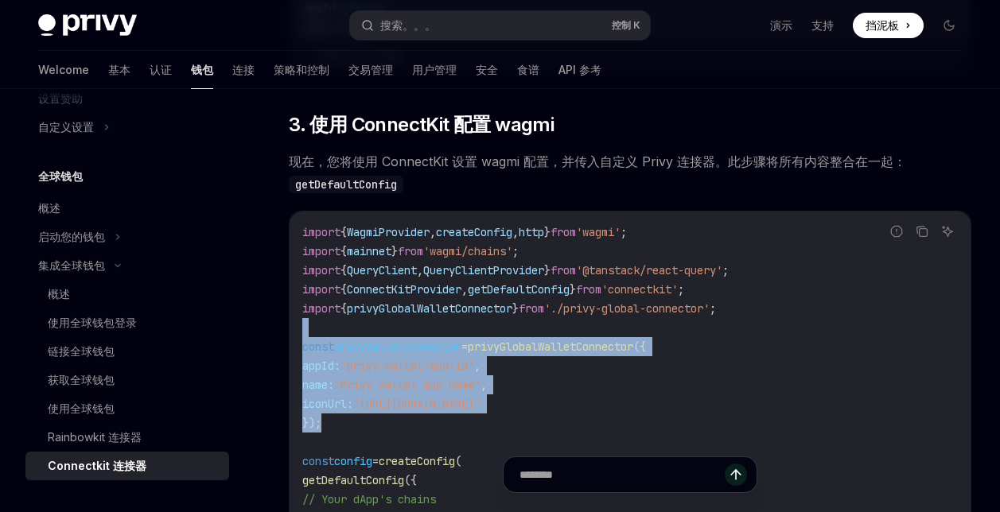
drag, startPoint x: 351, startPoint y: 425, endPoint x: 302, endPoint y: 320, distance: 115.7
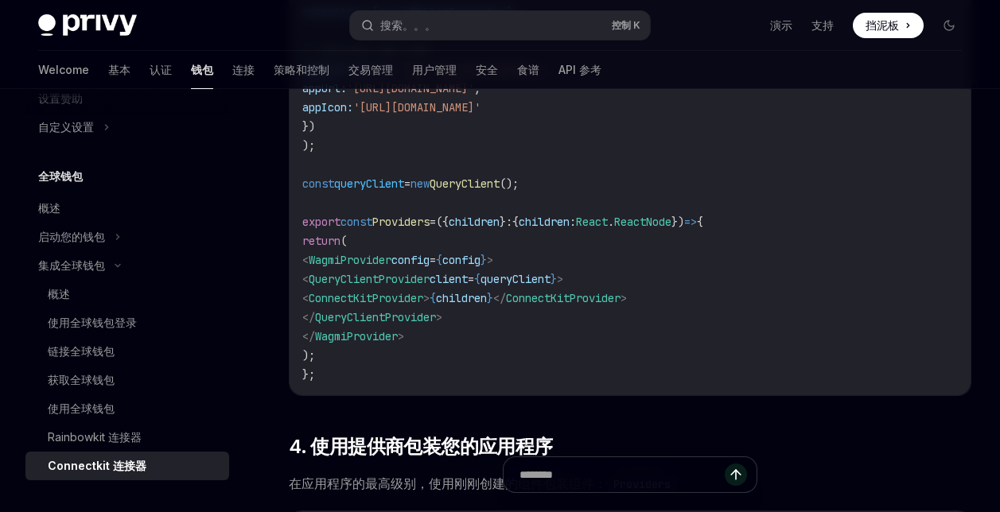
scroll to position [1830, 0]
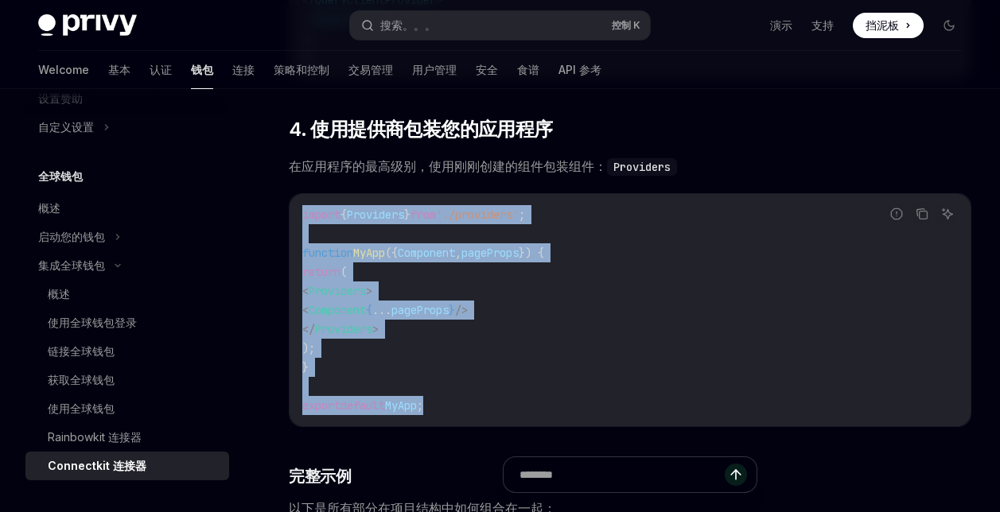
drag, startPoint x: 444, startPoint y: 405, endPoint x: 301, endPoint y: 216, distance: 237.5
click at [301, 216] on div "import { Providers } from './providers' ; function MyApp ({ Component , pagePro…" at bounding box center [630, 310] width 681 height 232
click at [479, 380] on code "import { Providers } from './providers' ; function MyApp ({ Component , pagePro…" at bounding box center [630, 310] width 656 height 210
drag, startPoint x: 437, startPoint y: 398, endPoint x: 293, endPoint y: 204, distance: 241.8
click at [293, 204] on div "import { Providers } from './providers' ; function MyApp ({ Component , pagePro…" at bounding box center [630, 310] width 681 height 232
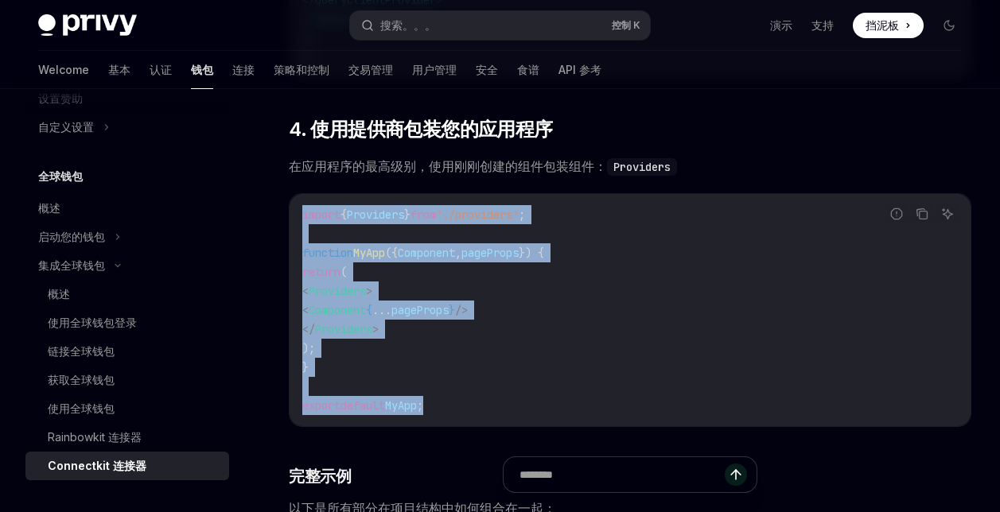
click at [394, 364] on code "import { Providers } from './providers' ; function MyApp ({ Component , pagePro…" at bounding box center [630, 310] width 656 height 210
drag, startPoint x: 450, startPoint y: 404, endPoint x: 302, endPoint y: 214, distance: 241.0
click at [302, 214] on code "import { Providers } from './providers' ; function MyApp ({ Component , pagePro…" at bounding box center [630, 310] width 656 height 210
click at [392, 370] on code "import { Providers } from './providers' ; function MyApp ({ Component , pagePro…" at bounding box center [630, 310] width 656 height 210
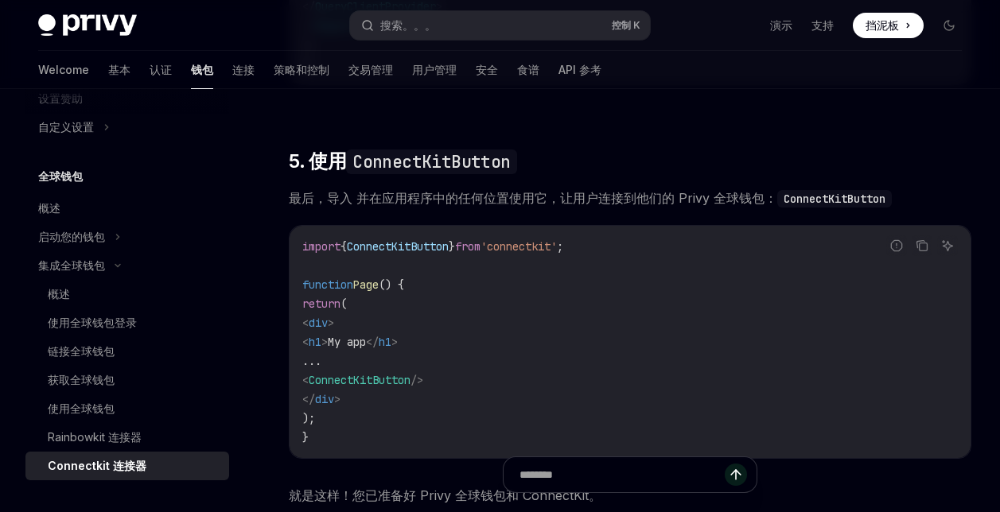
scroll to position [3465, 0]
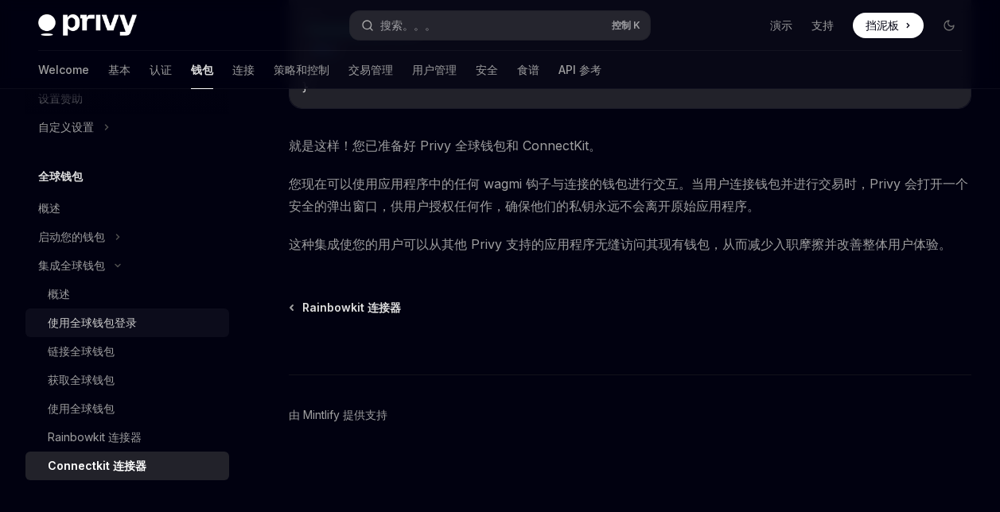
click at [115, 318] on div "使用全球钱包登录" at bounding box center [92, 323] width 89 height 19
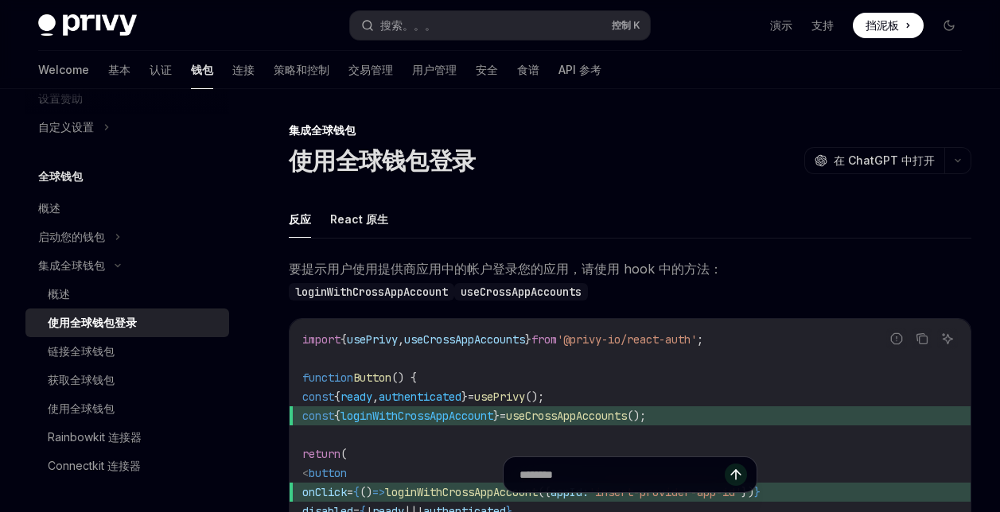
type textarea "*"
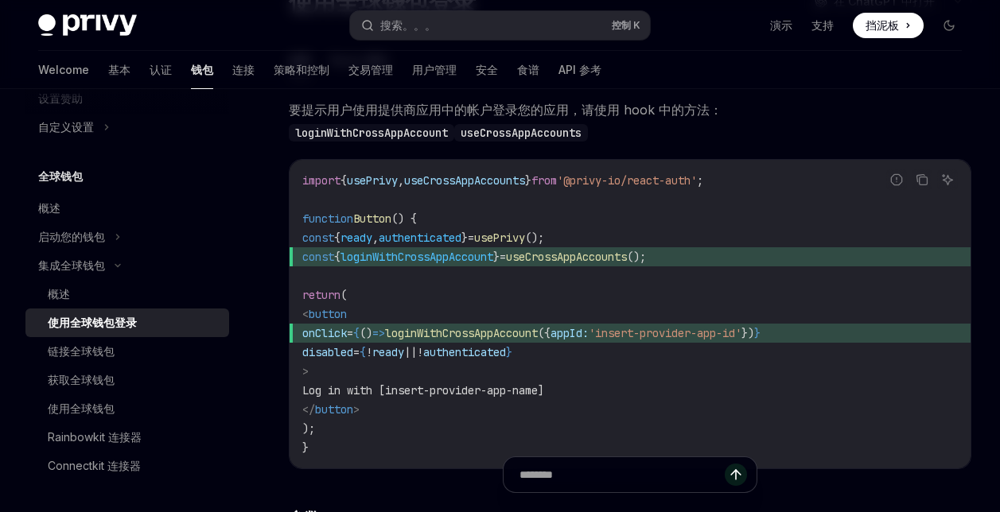
click at [594, 370] on code "import { usePrivy , useCrossAppAccounts } from '@privy-io/react-auth' ; functio…" at bounding box center [630, 314] width 656 height 286
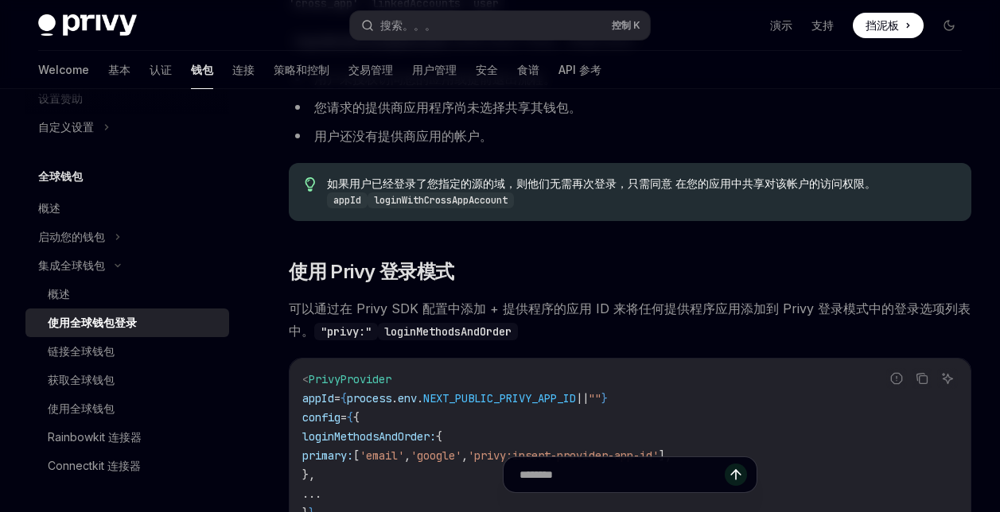
scroll to position [1114, 0]
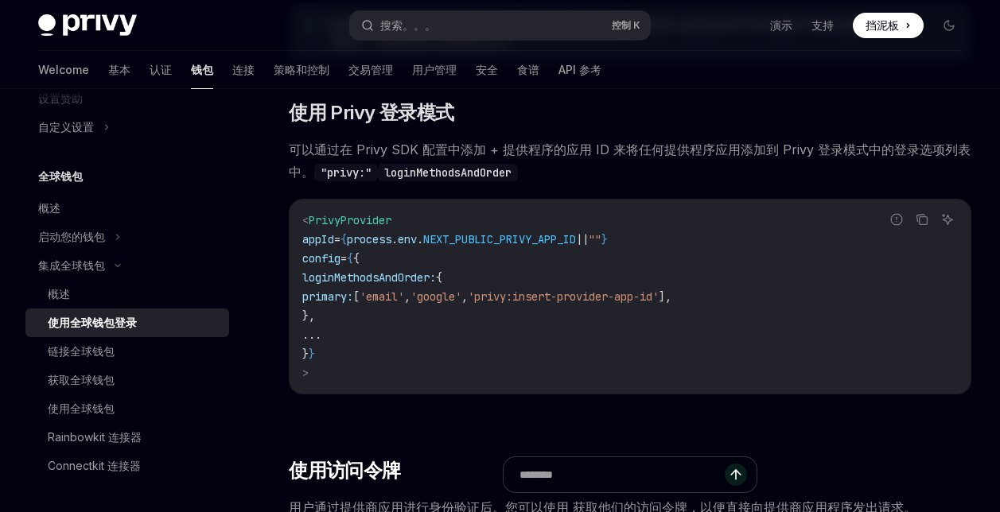
drag, startPoint x: 423, startPoint y: 294, endPoint x: 547, endPoint y: 293, distance: 123.3
click at [547, 293] on span "primary: [ 'email' , 'google' , 'privy:insert-provider-app-id' ]," at bounding box center [486, 297] width 369 height 14
copy span "'email' , 'google' ,"
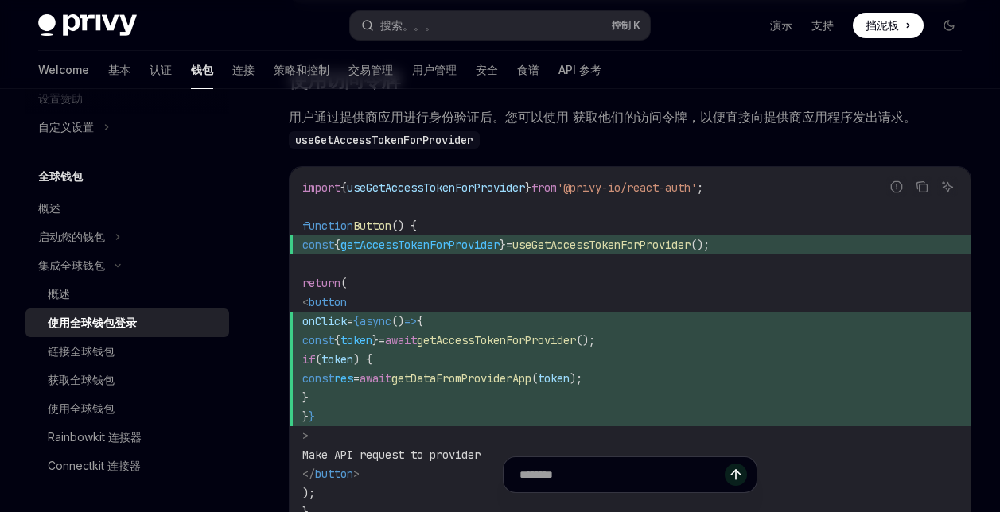
scroll to position [1512, 0]
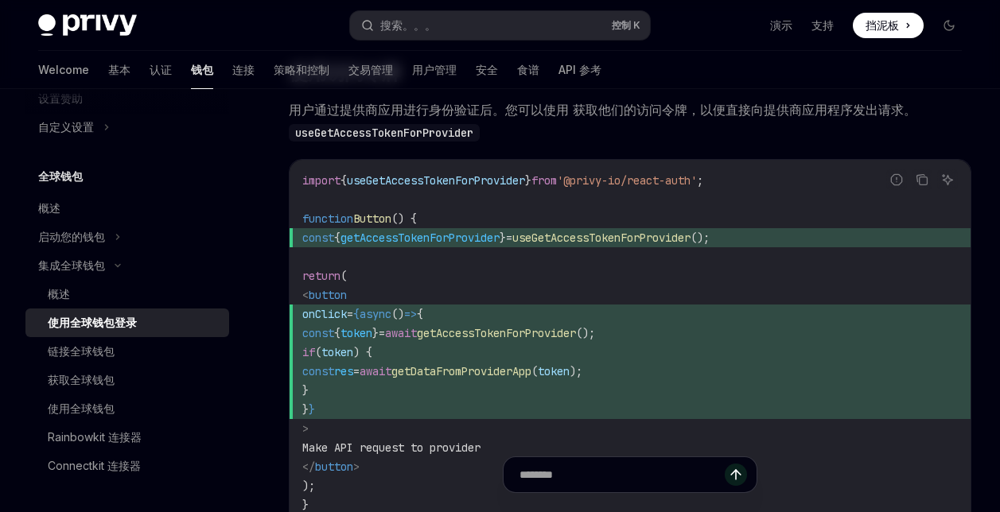
click at [736, 342] on span "const { token } = await getAccessTokenForProvider ();" at bounding box center [630, 333] width 656 height 19
click at [813, 321] on span "onClick = {async () => {" at bounding box center [630, 314] width 656 height 19
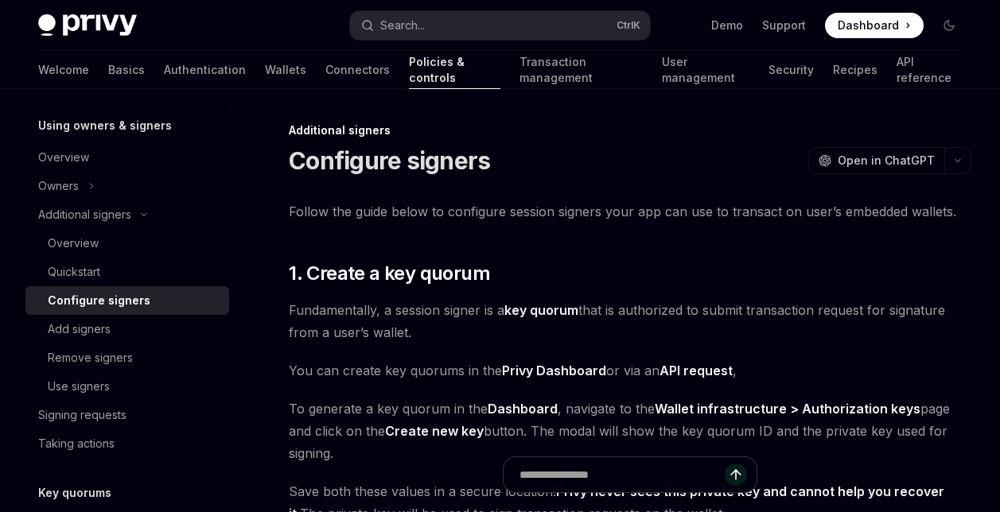
click at [751, 173] on div "Configure signers OpenAI Open in ChatGPT" at bounding box center [630, 160] width 683 height 29
